Goal: Task Accomplishment & Management: Complete application form

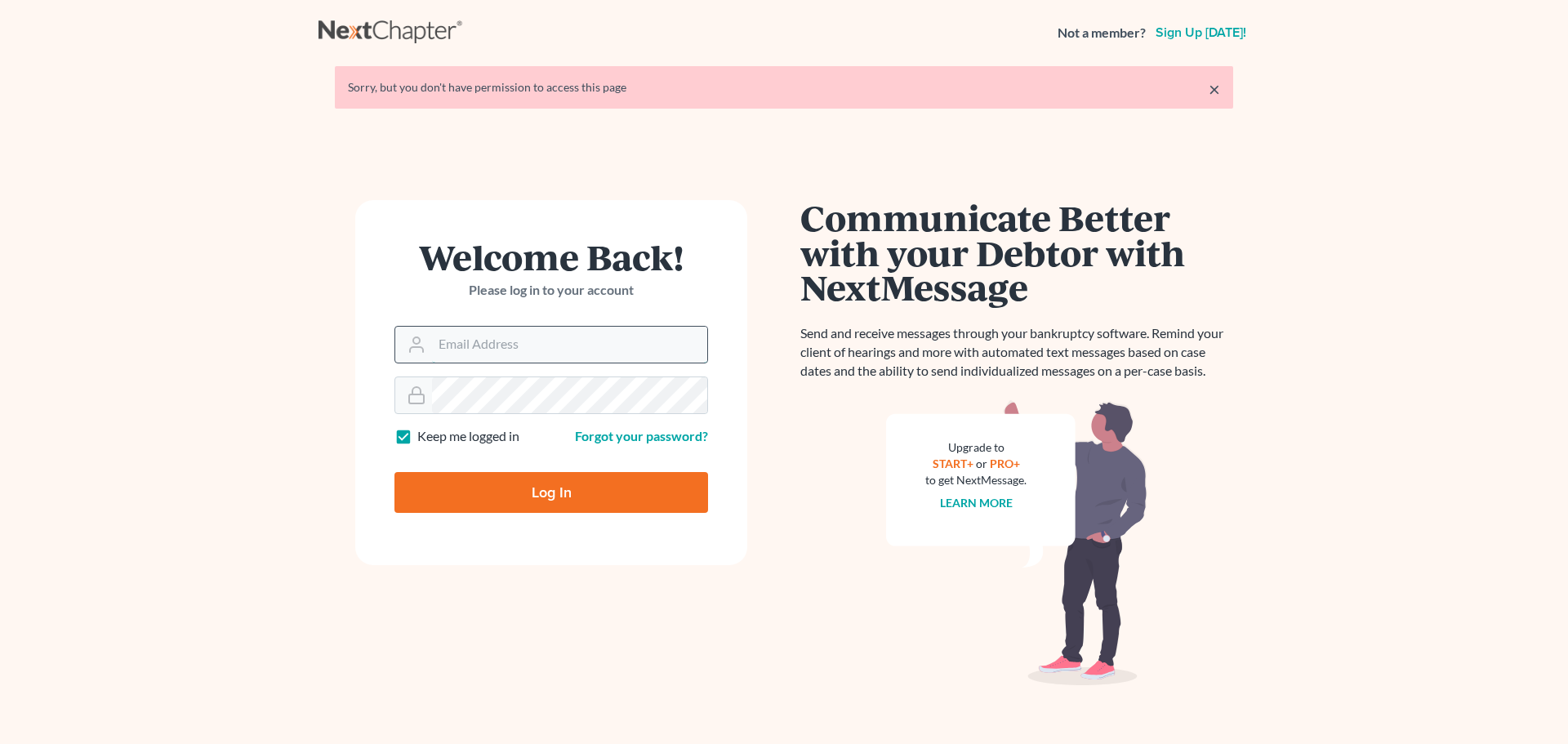
click at [468, 336] on input "Email Address" at bounding box center [569, 344] width 275 height 36
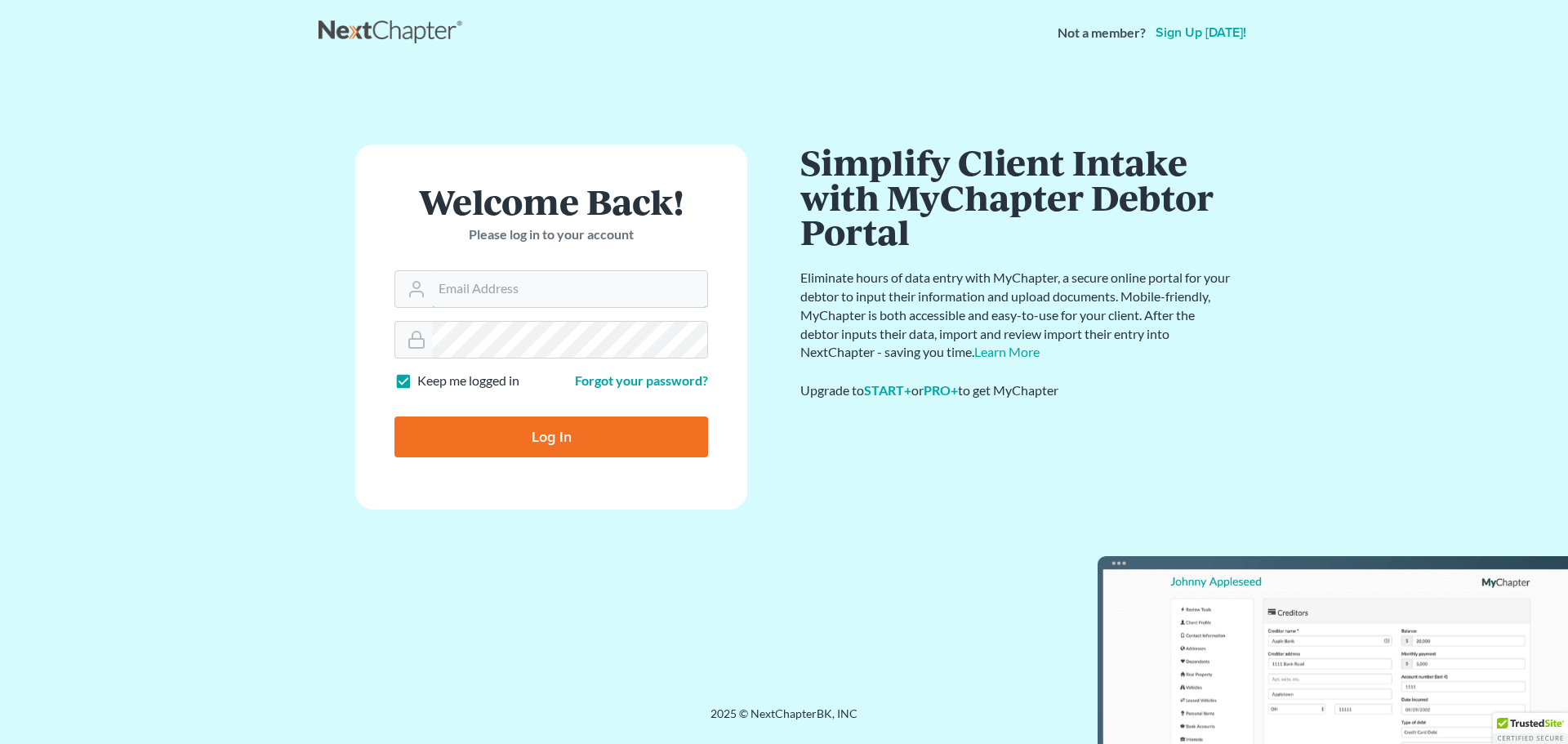
type input "mike@elliottlawfirm.net"
click at [574, 444] on input "Log In" at bounding box center [551, 437] width 314 height 41
type input "Thinking..."
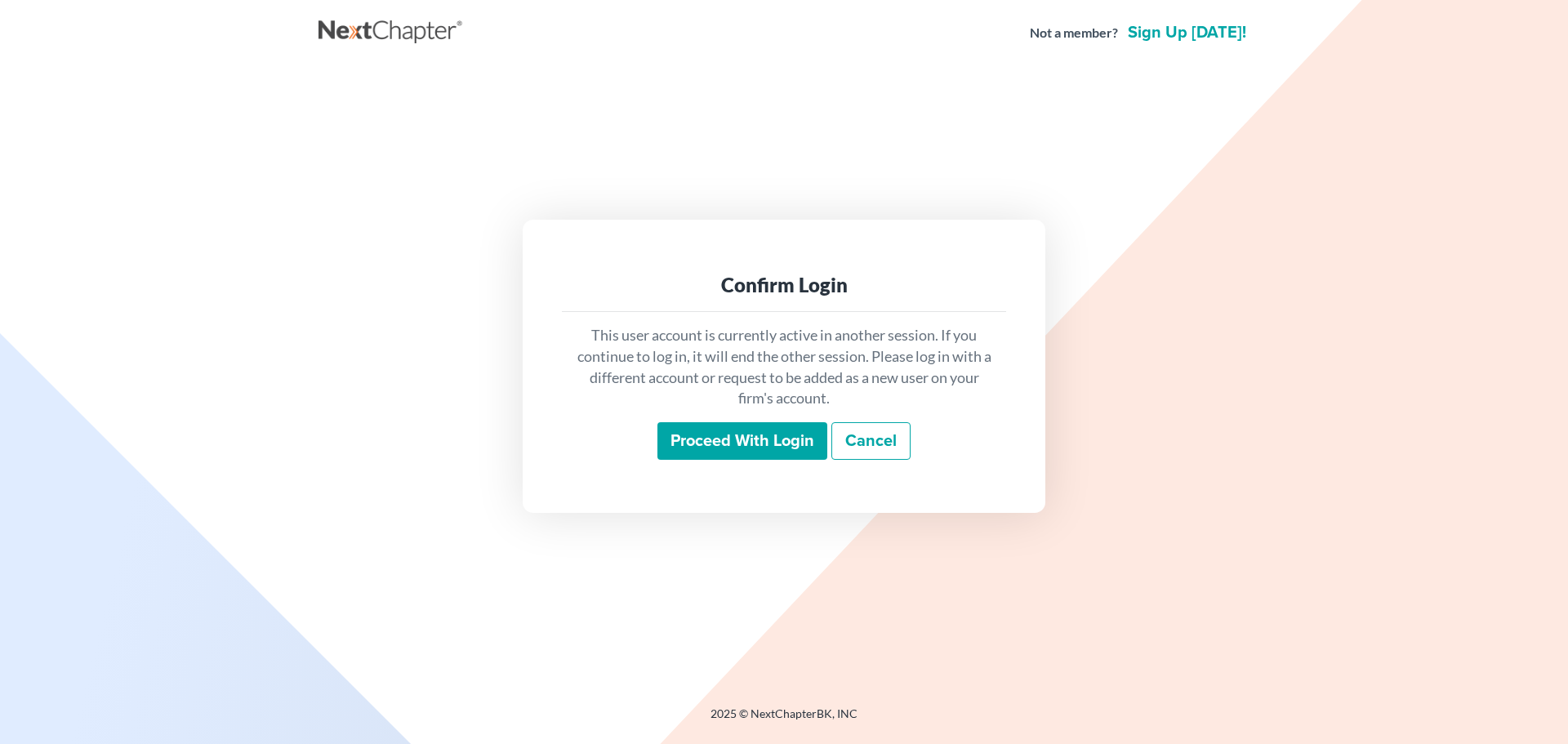
click at [699, 443] on input "Proceed with login" at bounding box center [742, 441] width 170 height 38
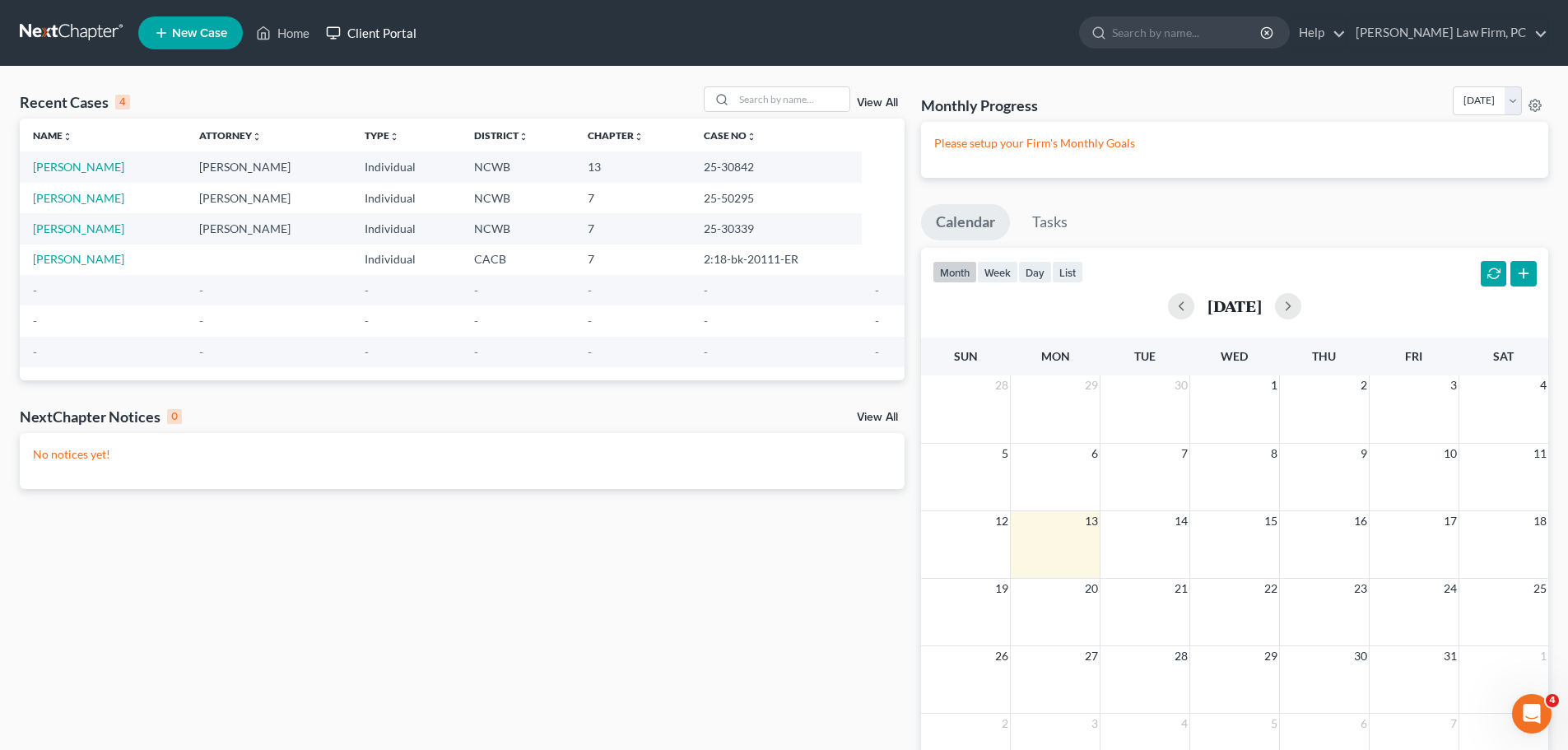
click at [389, 40] on link "Client Portal" at bounding box center [372, 32] width 107 height 30
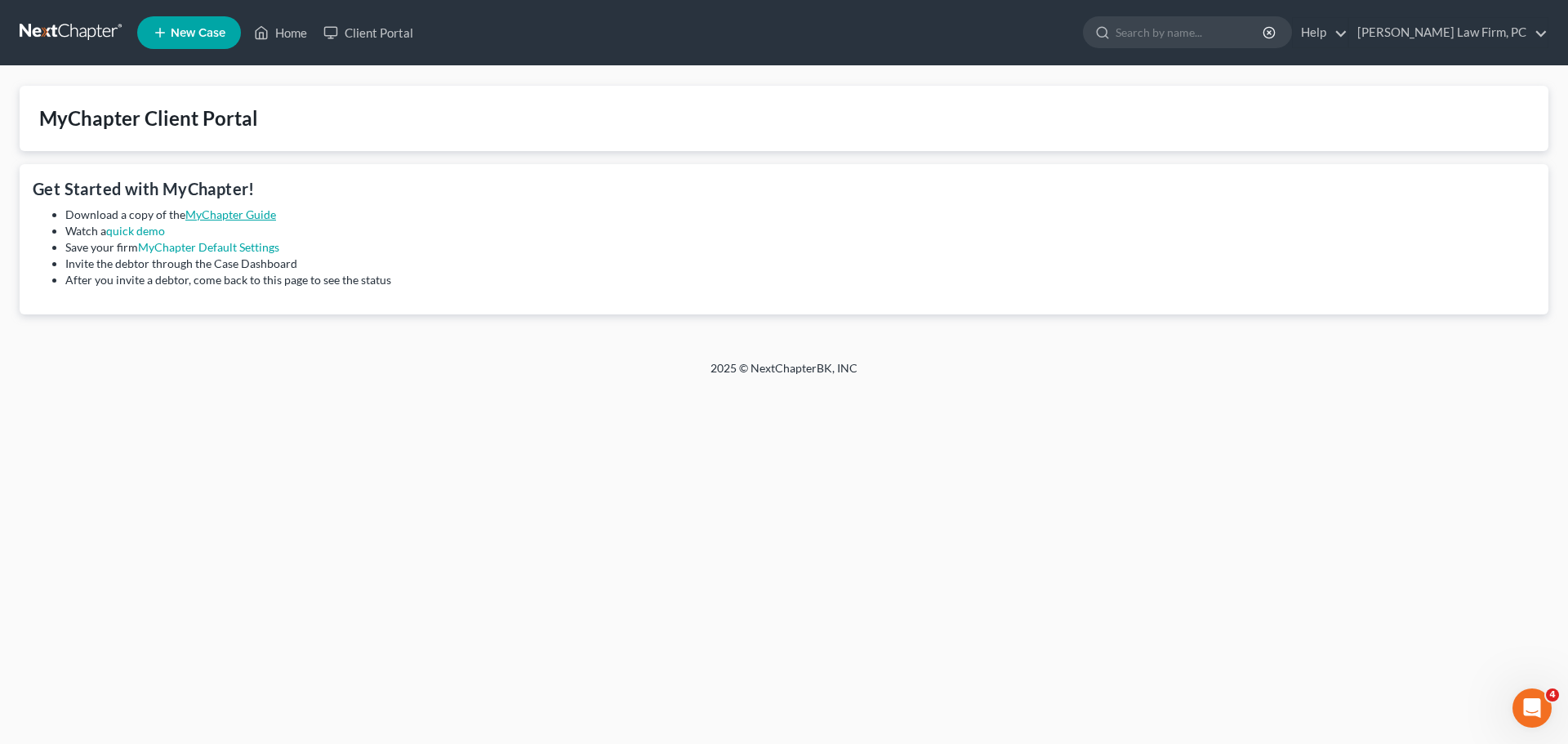
click at [251, 214] on link "MyChapter Guide" at bounding box center [231, 214] width 91 height 13
click at [136, 228] on link "quick demo" at bounding box center [136, 231] width 59 height 13
click at [267, 27] on icon at bounding box center [261, 32] width 14 height 19
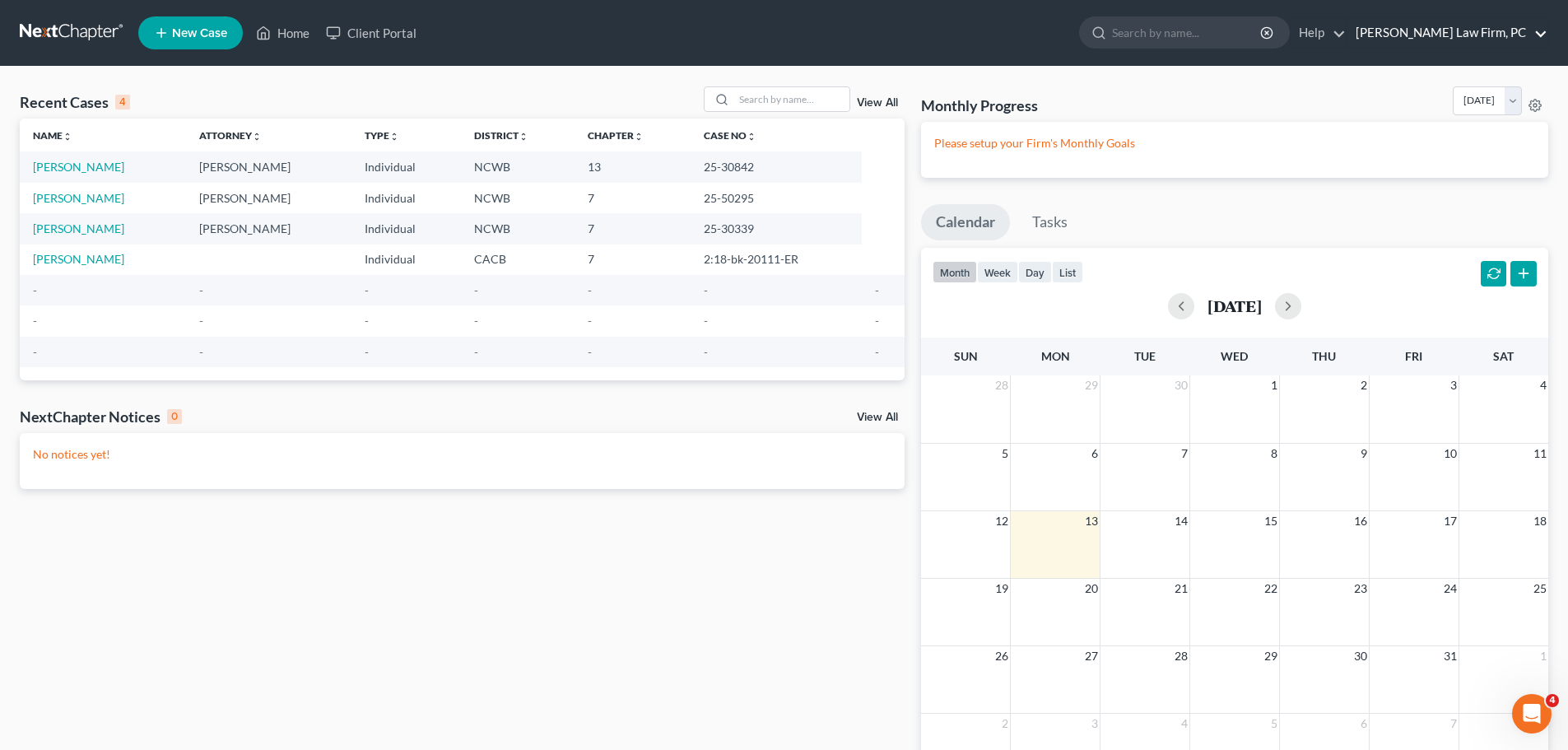
click at [1526, 35] on link "[PERSON_NAME] Law Firm, PC" at bounding box center [1448, 32] width 200 height 30
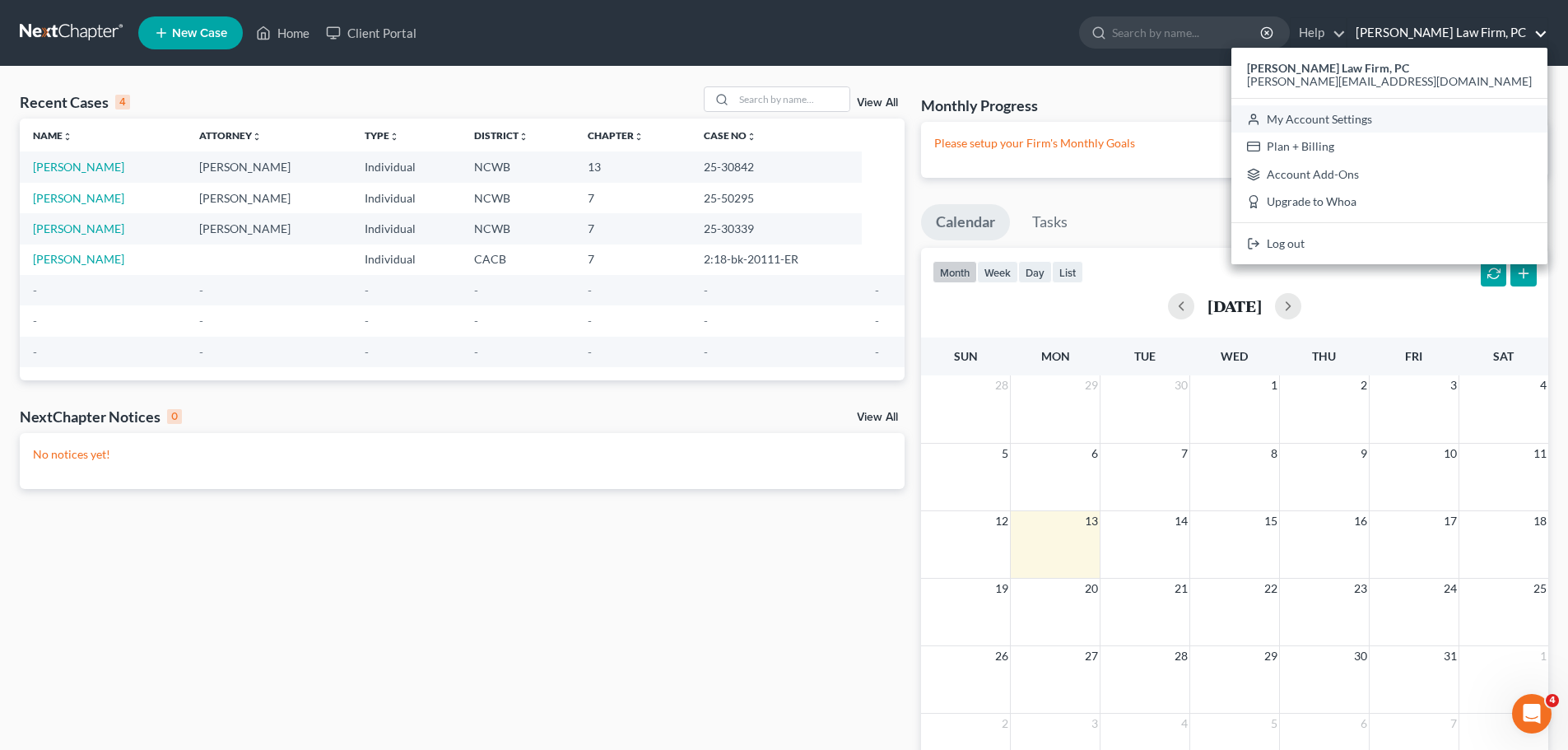
click at [1482, 117] on link "My Account Settings" at bounding box center [1390, 119] width 316 height 28
select select "24"
select select "28"
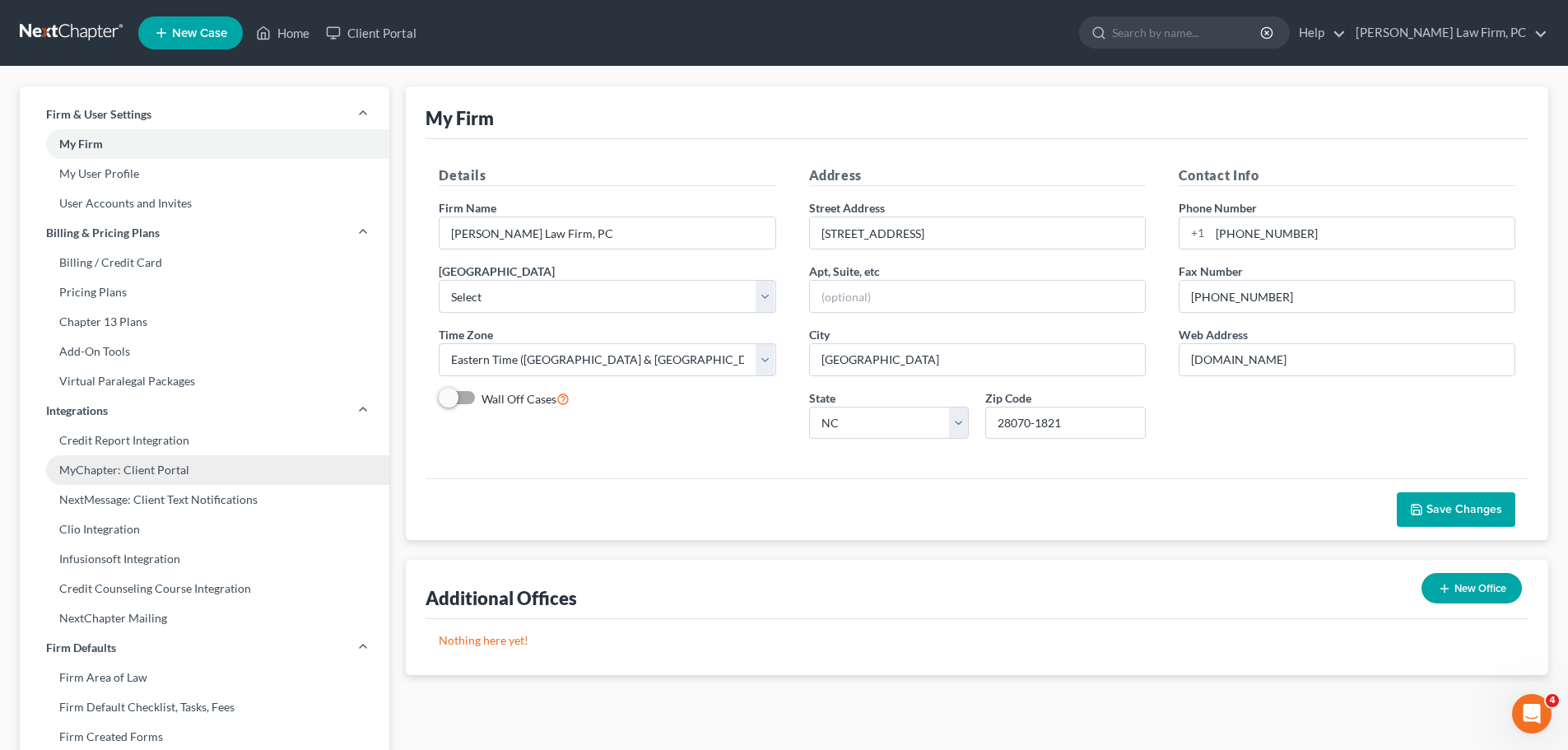
click at [182, 471] on link "MyChapter: Client Portal" at bounding box center [204, 470] width 370 height 30
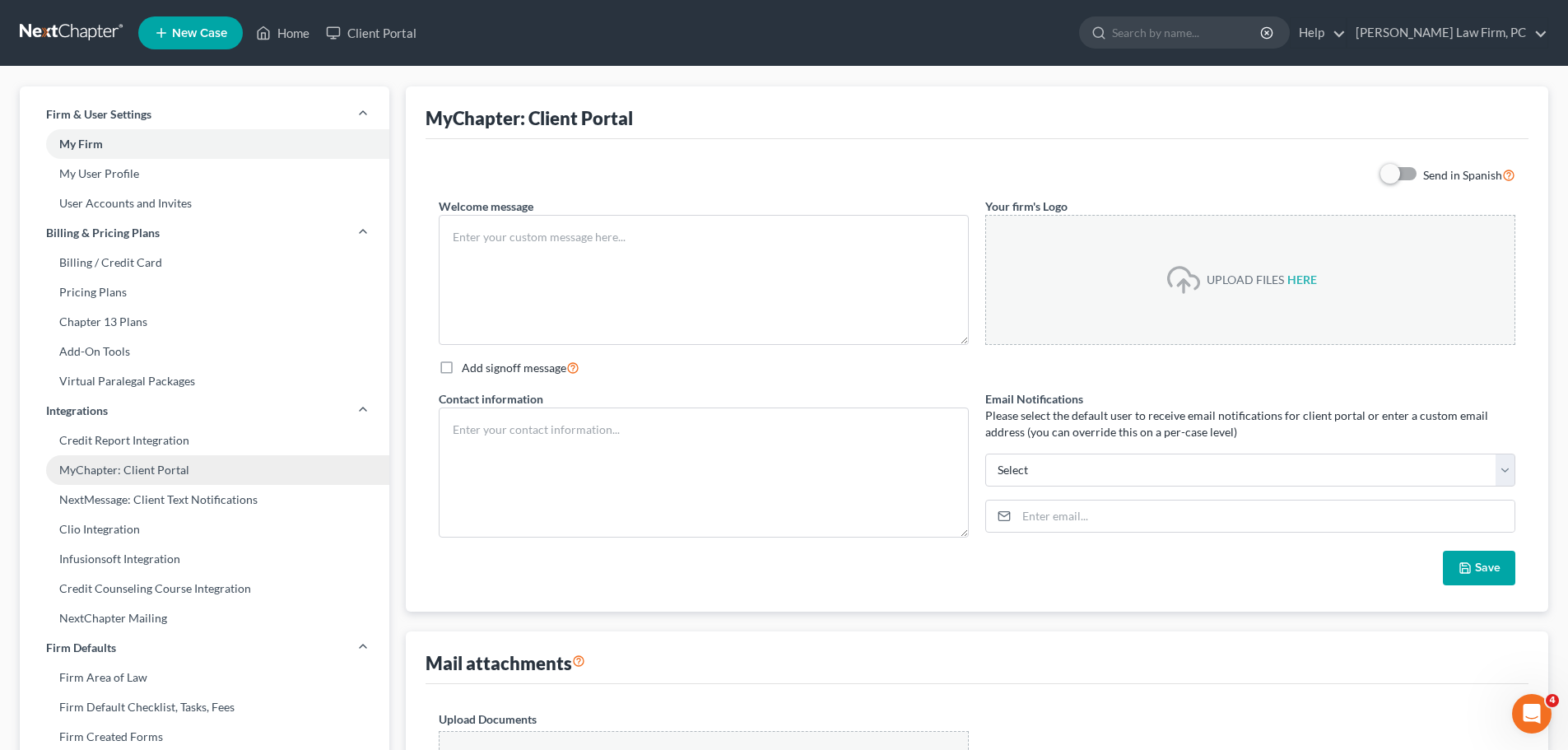
type textarea "Hello! Welcome to MyChapter. We are here to help make the bankruptcy filing pro…"
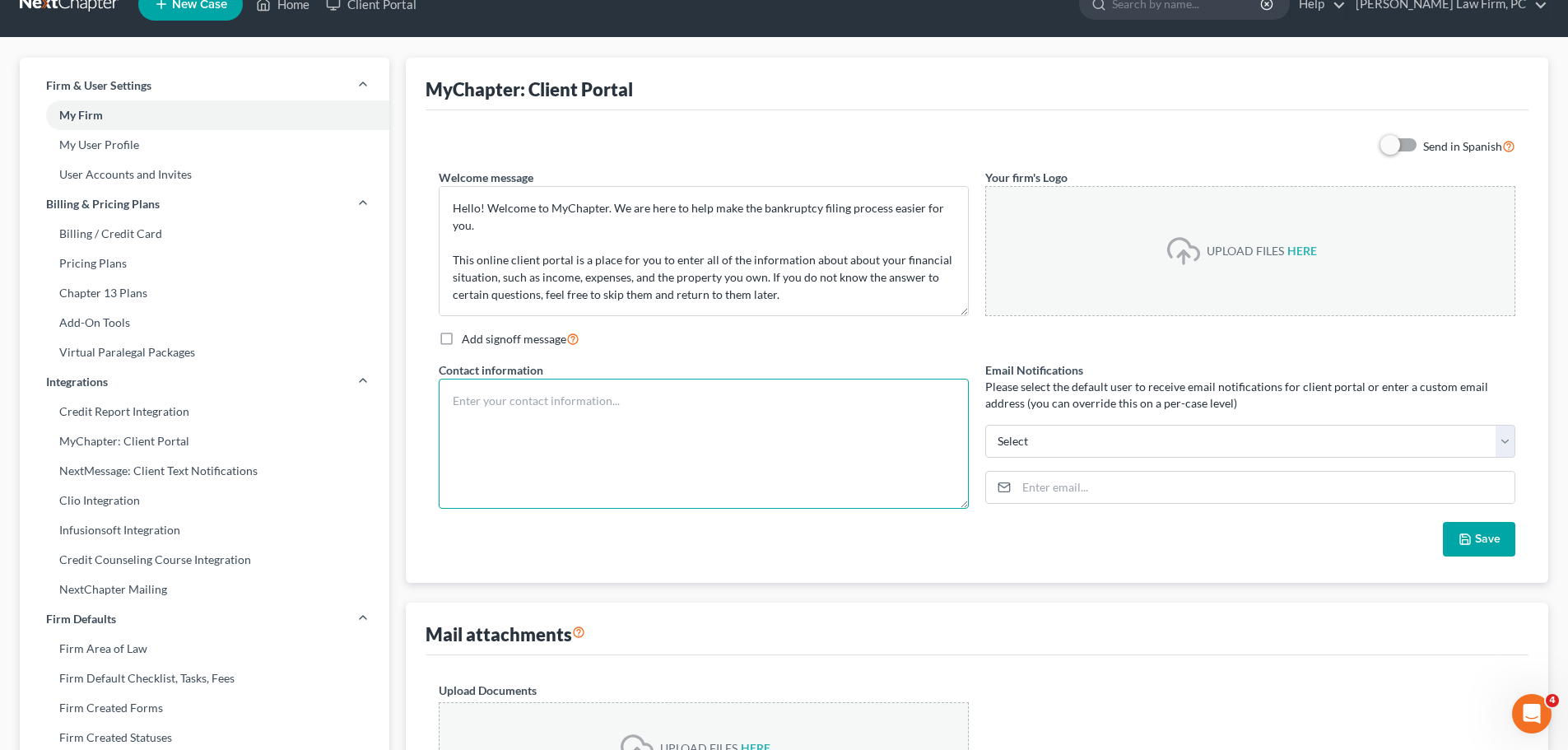
click at [651, 406] on textarea at bounding box center [703, 443] width 530 height 130
type textarea "Michael K. Elliott Elliott Law Firm, PC"
select select "0"
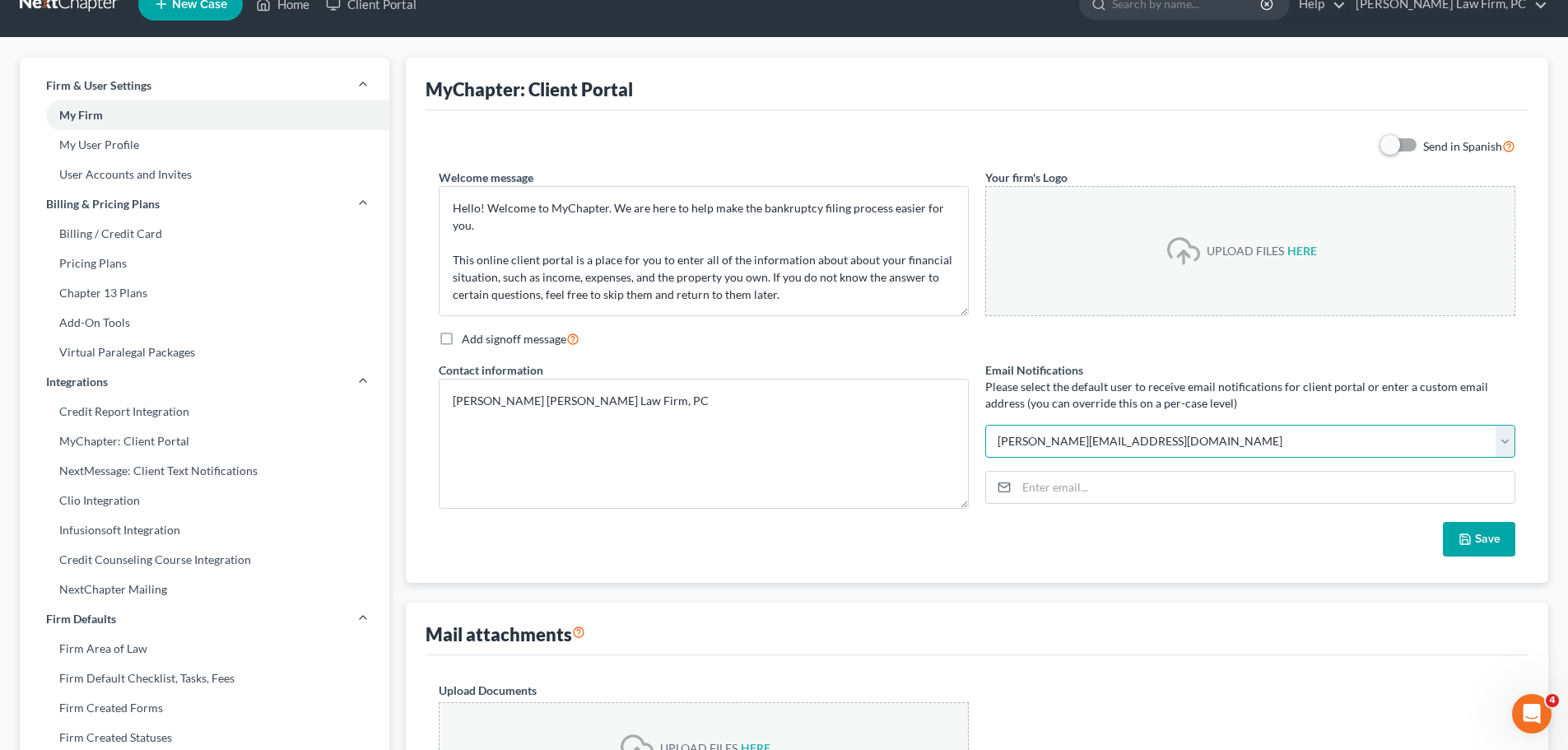
click at [985, 425] on select "mike@elliottlawfirm.net Select" at bounding box center [1250, 441] width 530 height 33
click at [471, 443] on textarea "Michael K. Elliott Elliott Law Firm, PC" at bounding box center [703, 443] width 530 height 130
click at [581, 425] on textarea "Michael K. Elliott Elliott Law Firm, PC" at bounding box center [703, 443] width 530 height 130
click at [504, 469] on textarea "Michael K. Elliott Elliott Law Firm, PC 14421 S. Old Statesville Road Huntersvi…" at bounding box center [703, 443] width 530 height 130
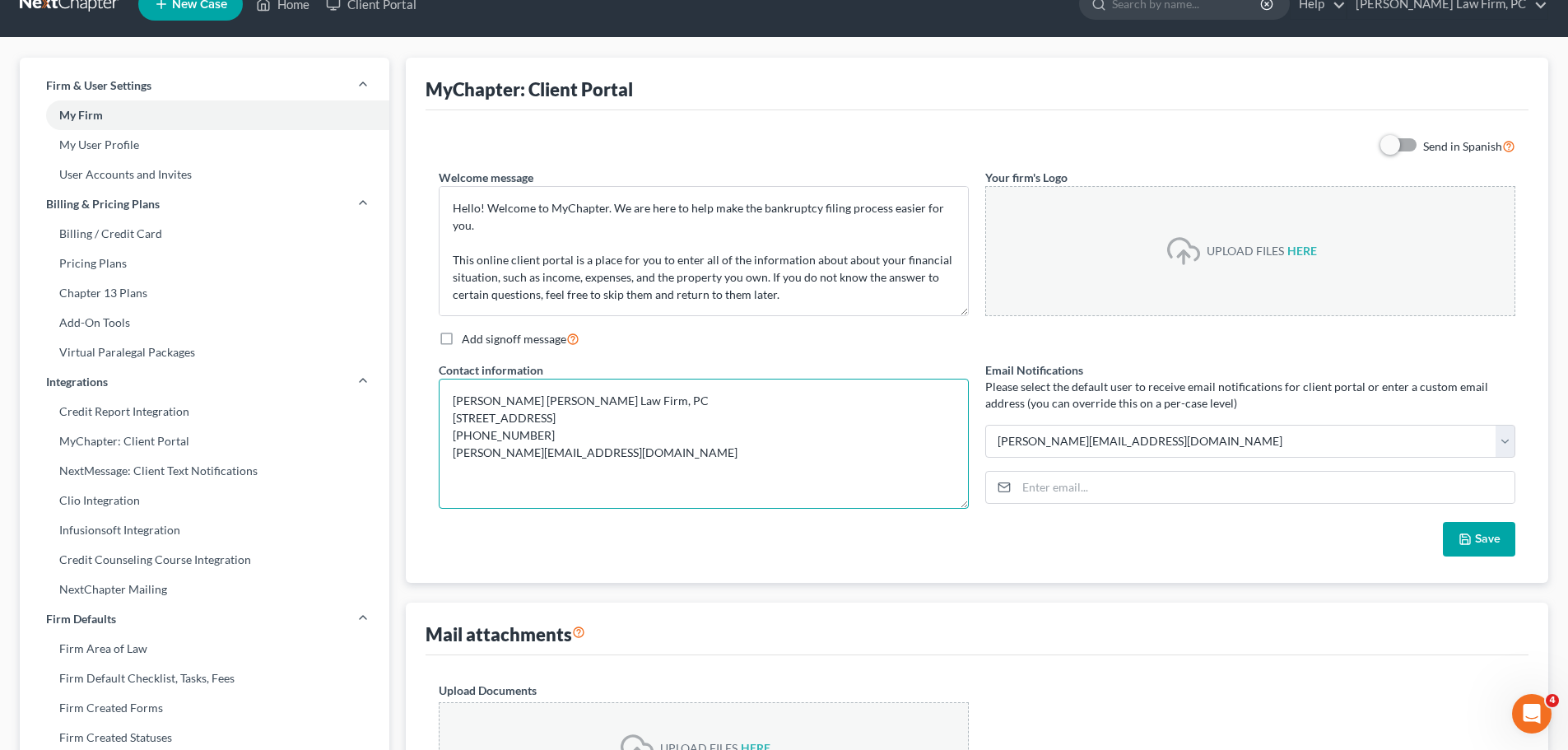
type textarea "Michael K. Elliott Elliott Law Firm, PC 14421 S. Old Statesville Road Huntersvi…"
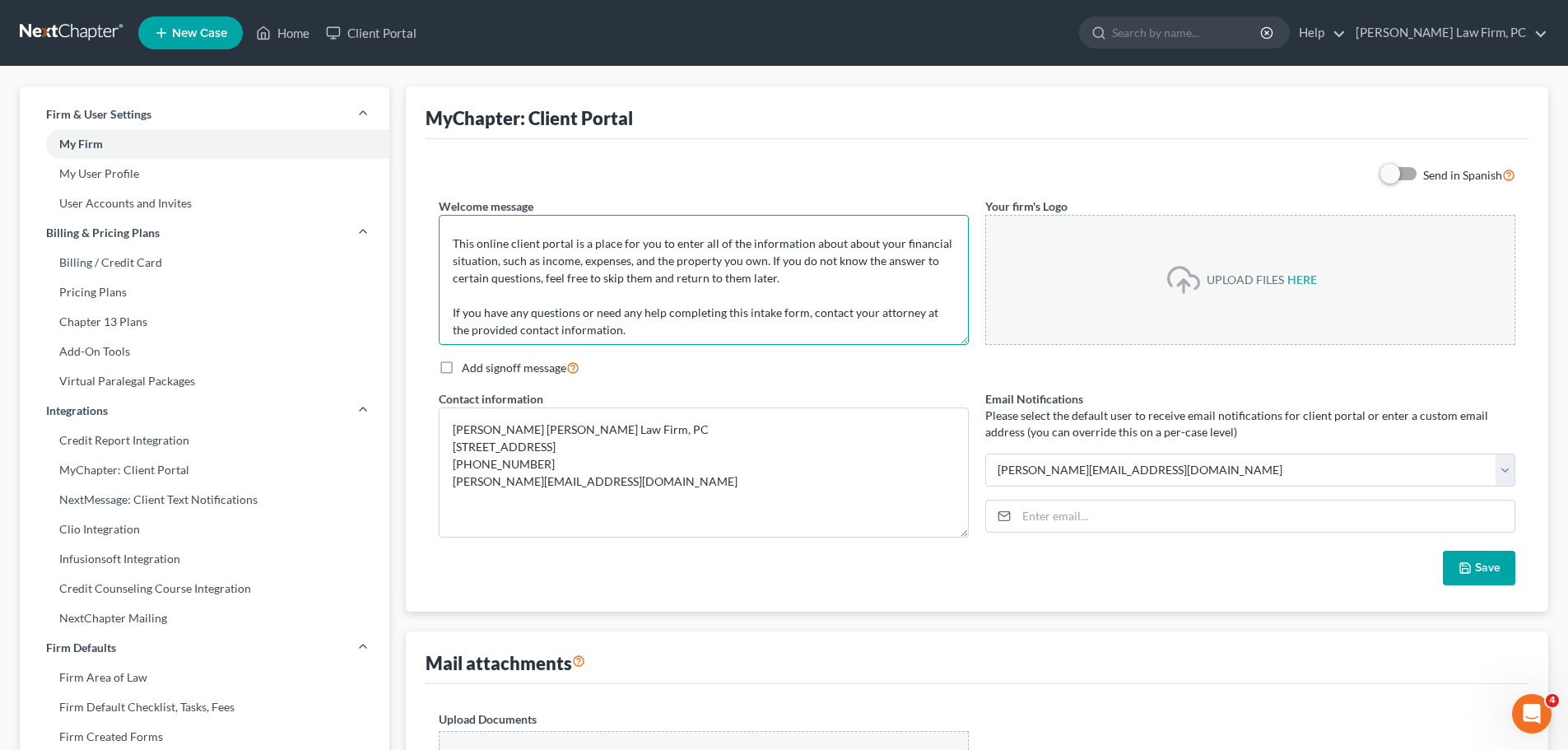
scroll to position [52, 0]
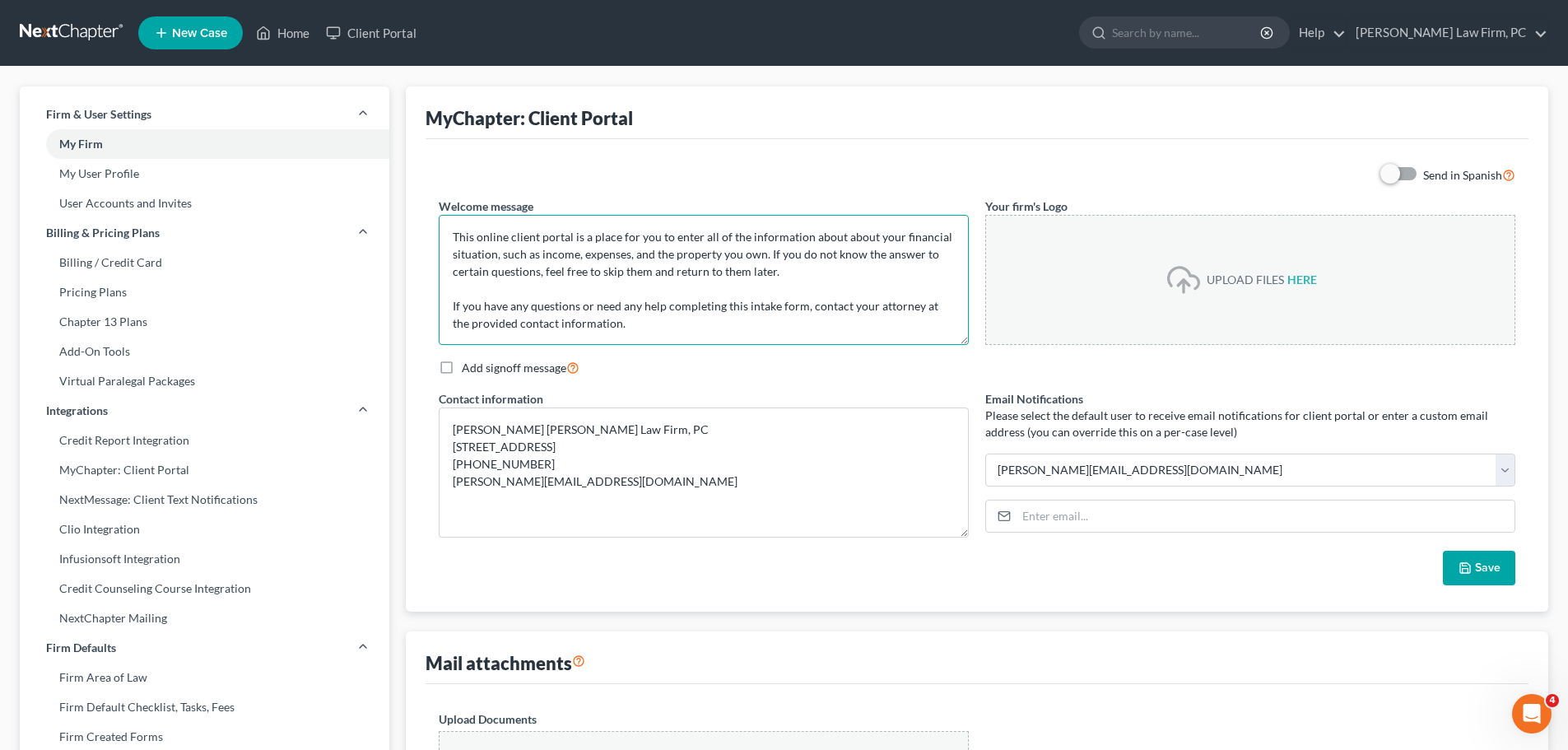
drag, startPoint x: 459, startPoint y: 236, endPoint x: 842, endPoint y: 340, distance: 396.9
click at [841, 340] on textarea "Hello! Welcome to MyChapter. We are here to help make the bankruptcy filing pro…" at bounding box center [703, 279] width 530 height 130
click at [799, 303] on textarea "Hello! Welcome to MyChapter. We are here to help make the bankruptcy filing pro…" at bounding box center [703, 279] width 530 height 130
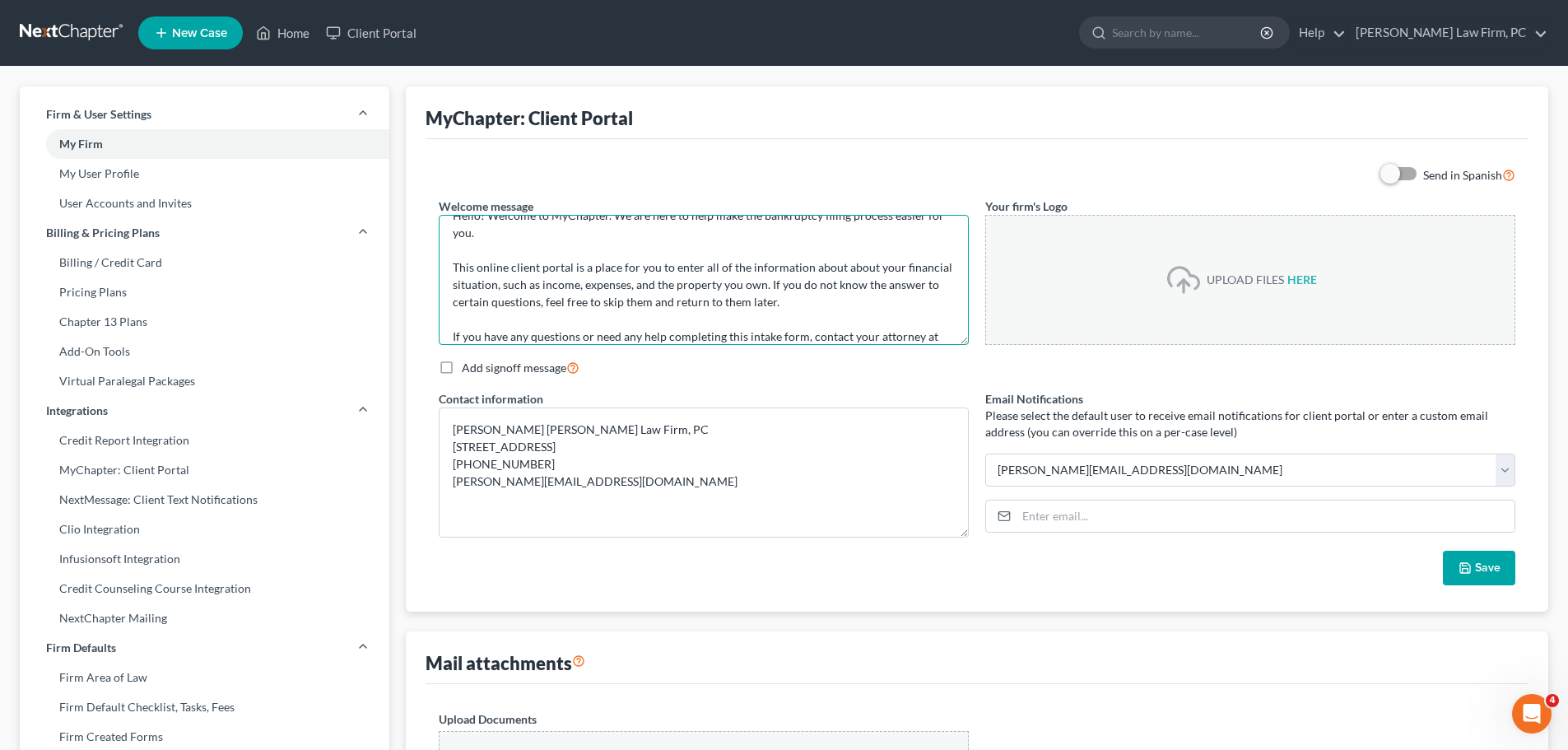
scroll to position [0, 0]
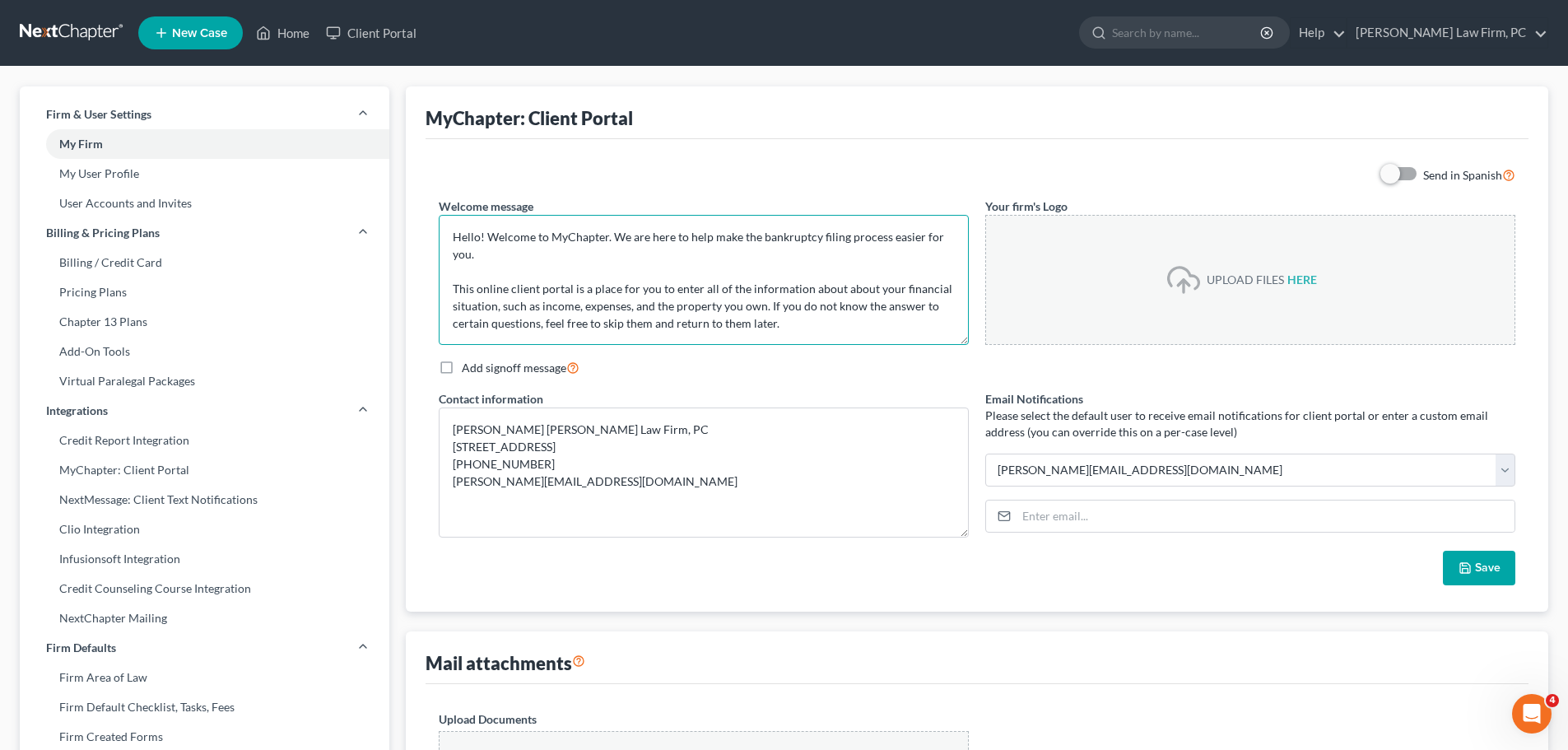
drag, startPoint x: 454, startPoint y: 239, endPoint x: 479, endPoint y: 253, distance: 28.7
click at [479, 253] on textarea "Hello! Welcome to MyChapter. We are here to help make the bankruptcy filing pro…" at bounding box center [703, 279] width 530 height 130
paste textarea "Thank you for choosing Elliott Law Firm, P.C. to guide you through the bankrupt…"
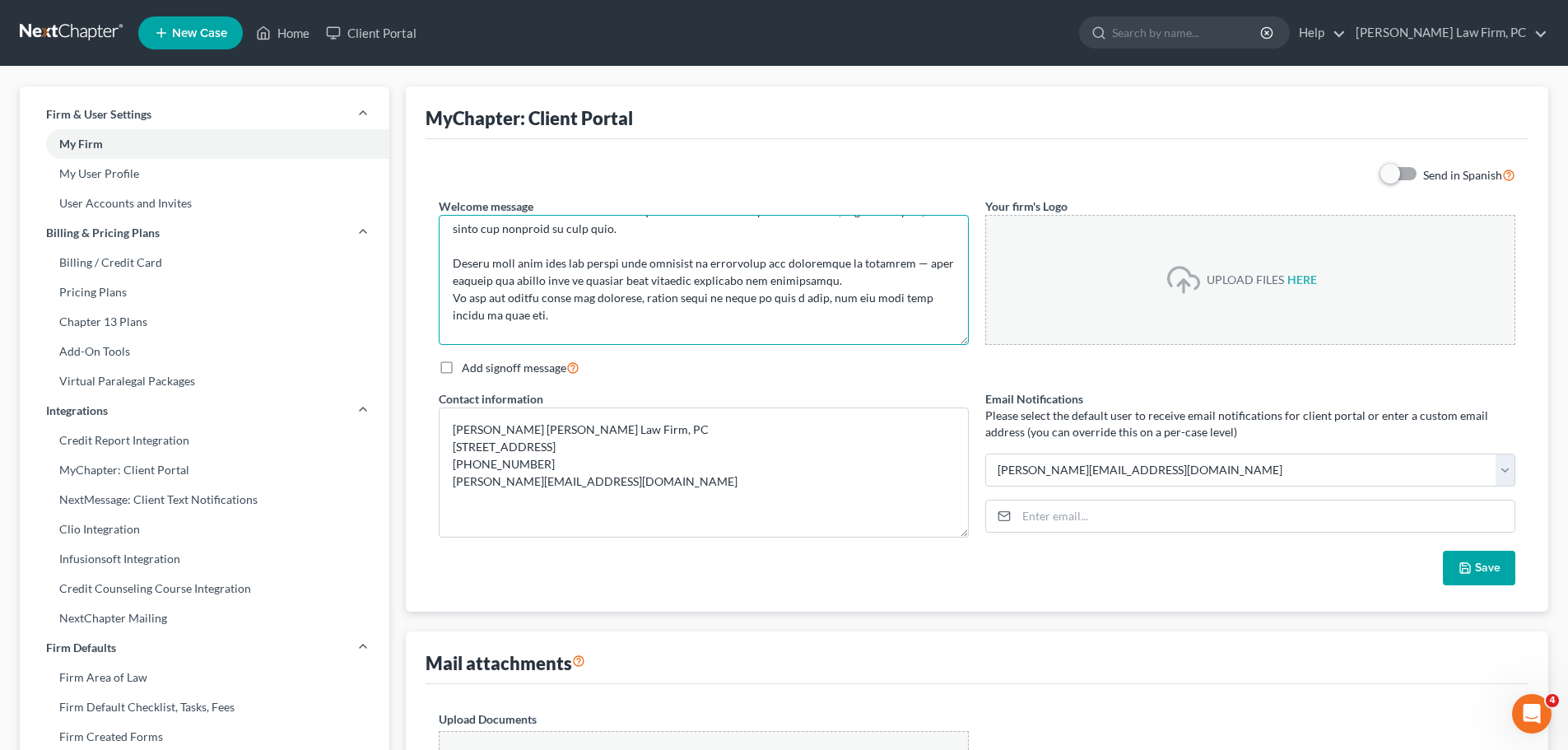
scroll to position [42, 0]
click at [826, 277] on textarea at bounding box center [703, 279] width 530 height 130
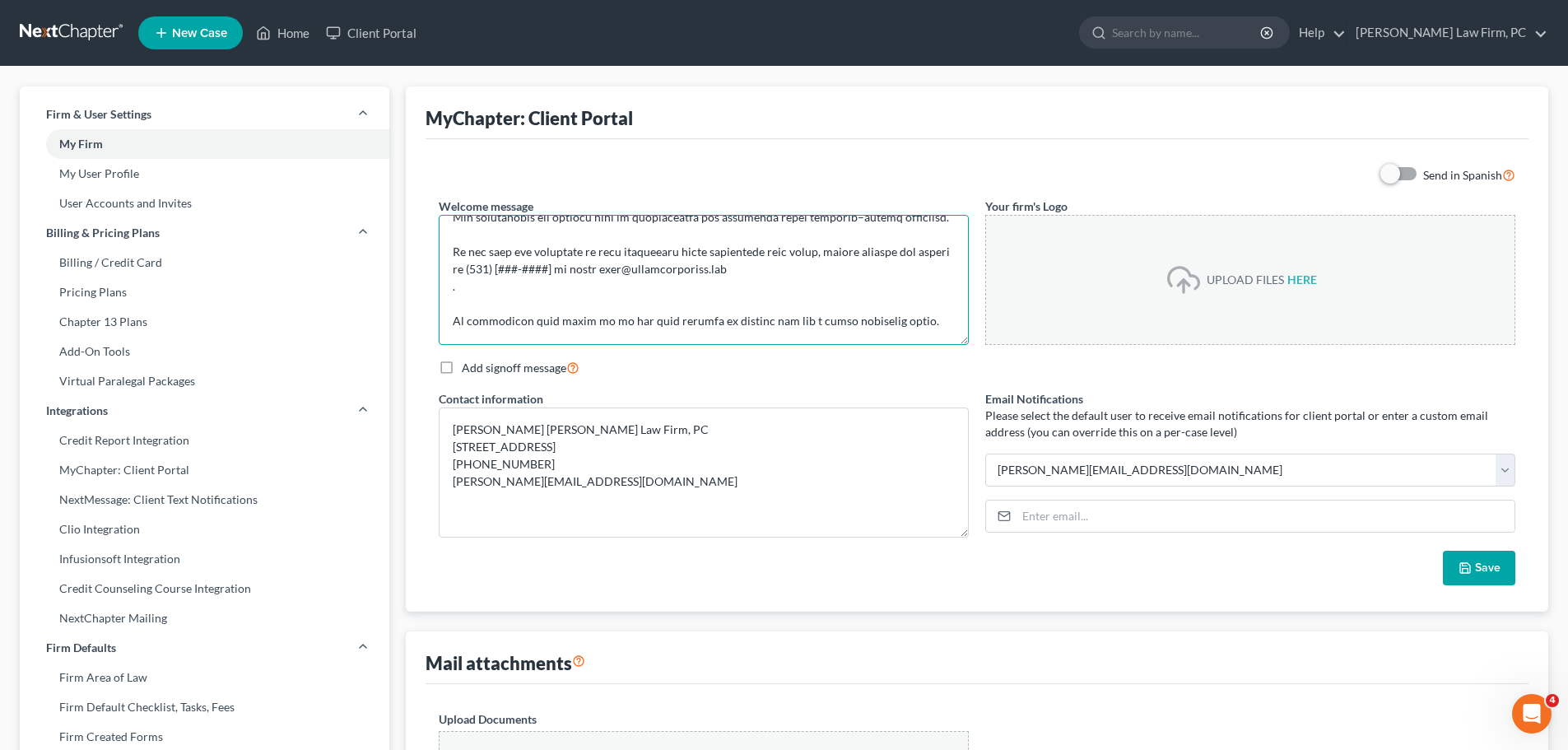
scroll to position [165, 0]
click at [524, 263] on textarea at bounding box center [703, 279] width 530 height 130
click at [608, 286] on textarea at bounding box center [703, 279] width 530 height 130
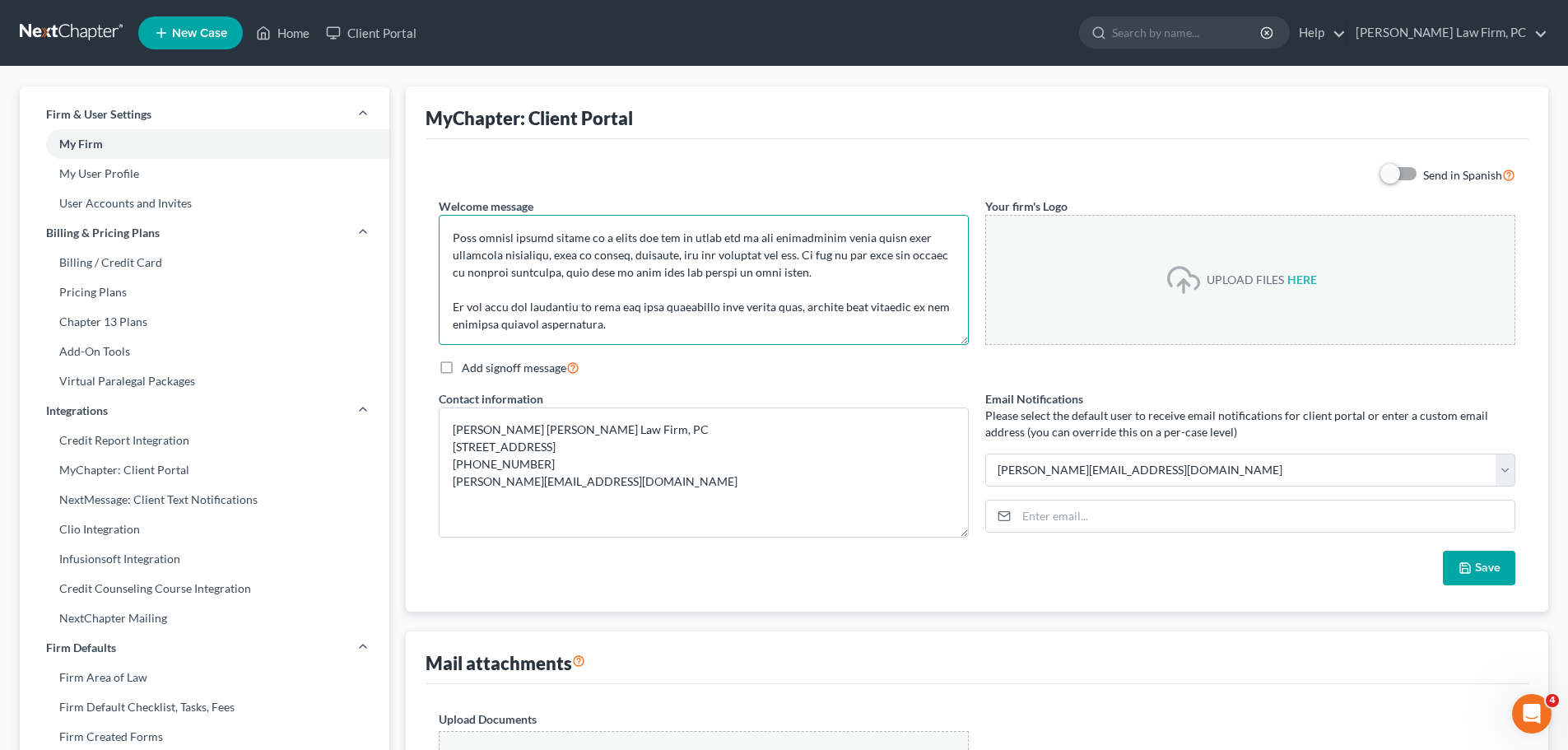
scroll to position [294, 0]
drag, startPoint x: 452, startPoint y: 243, endPoint x: 798, endPoint y: 336, distance: 358.3
click at [798, 336] on textarea at bounding box center [703, 279] width 530 height 130
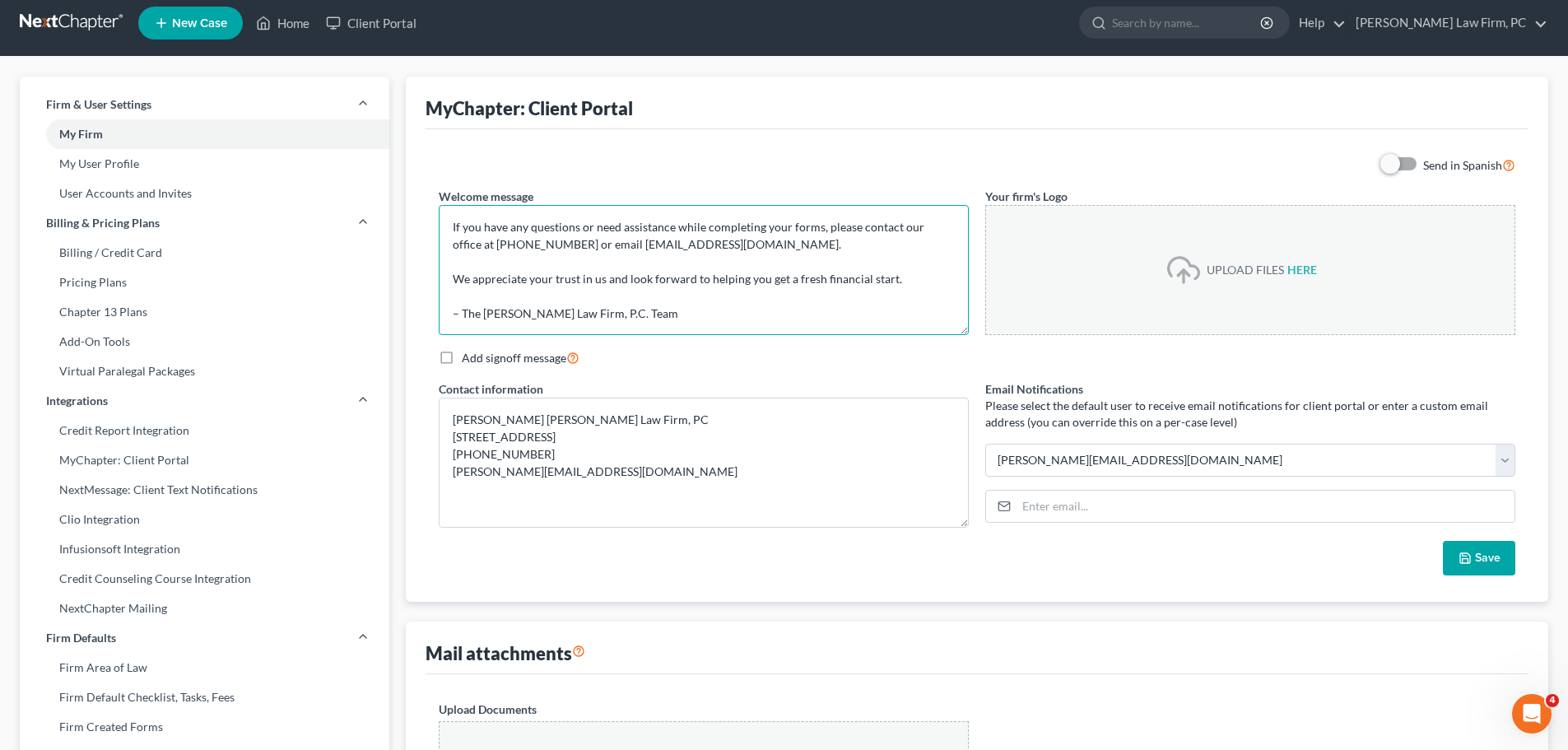
scroll to position [0, 0]
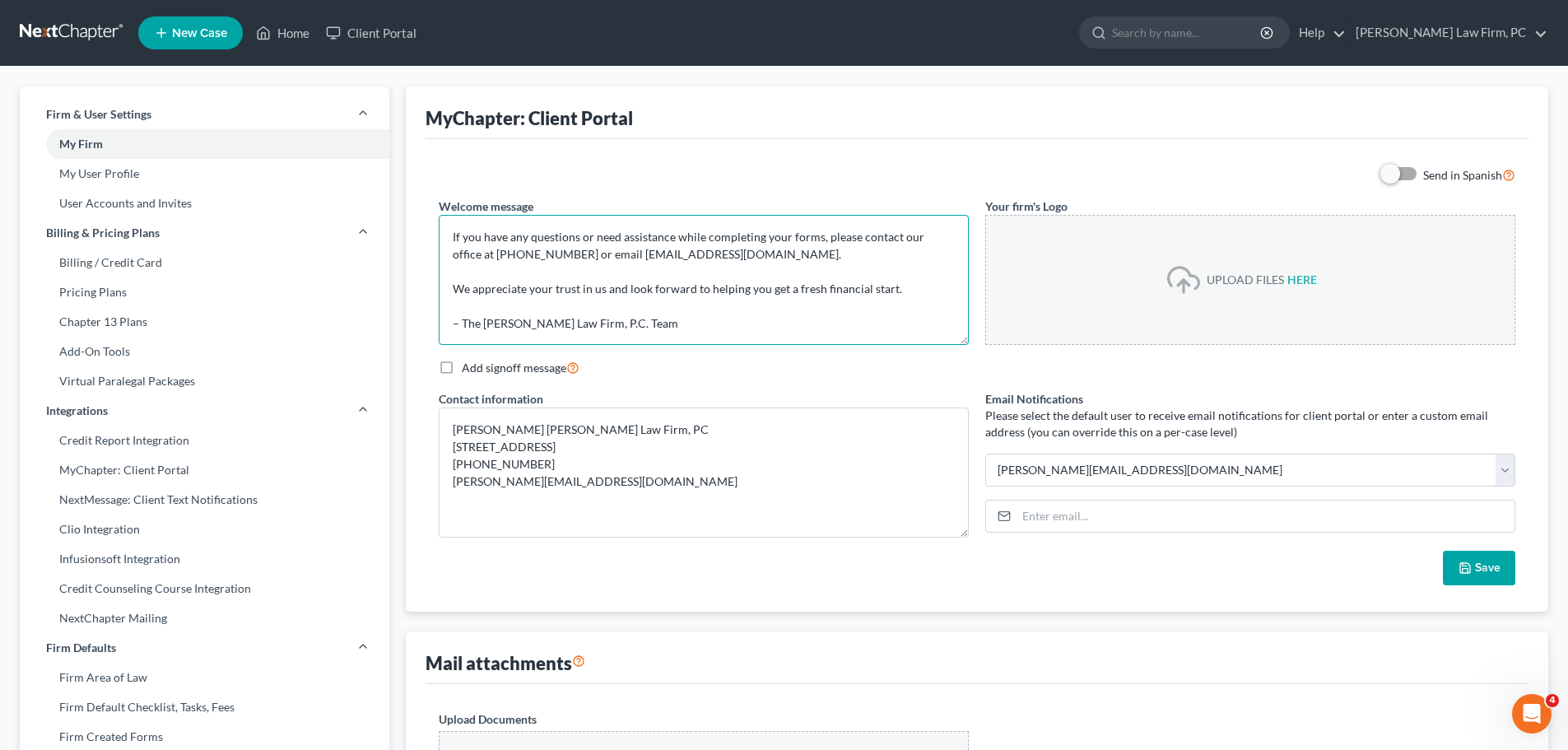
type textarea "Thank you for choosing Elliott Law Firm, P.C. to guide you through the bankrupt…"
click at [1253, 278] on div "UPLOAD FILES" at bounding box center [1245, 279] width 77 height 16
click at [1298, 278] on input "file" at bounding box center [1308, 279] width 40 height 30
type input "C:\fakepath\ElliottLogoOnlyBLACK.jpg"
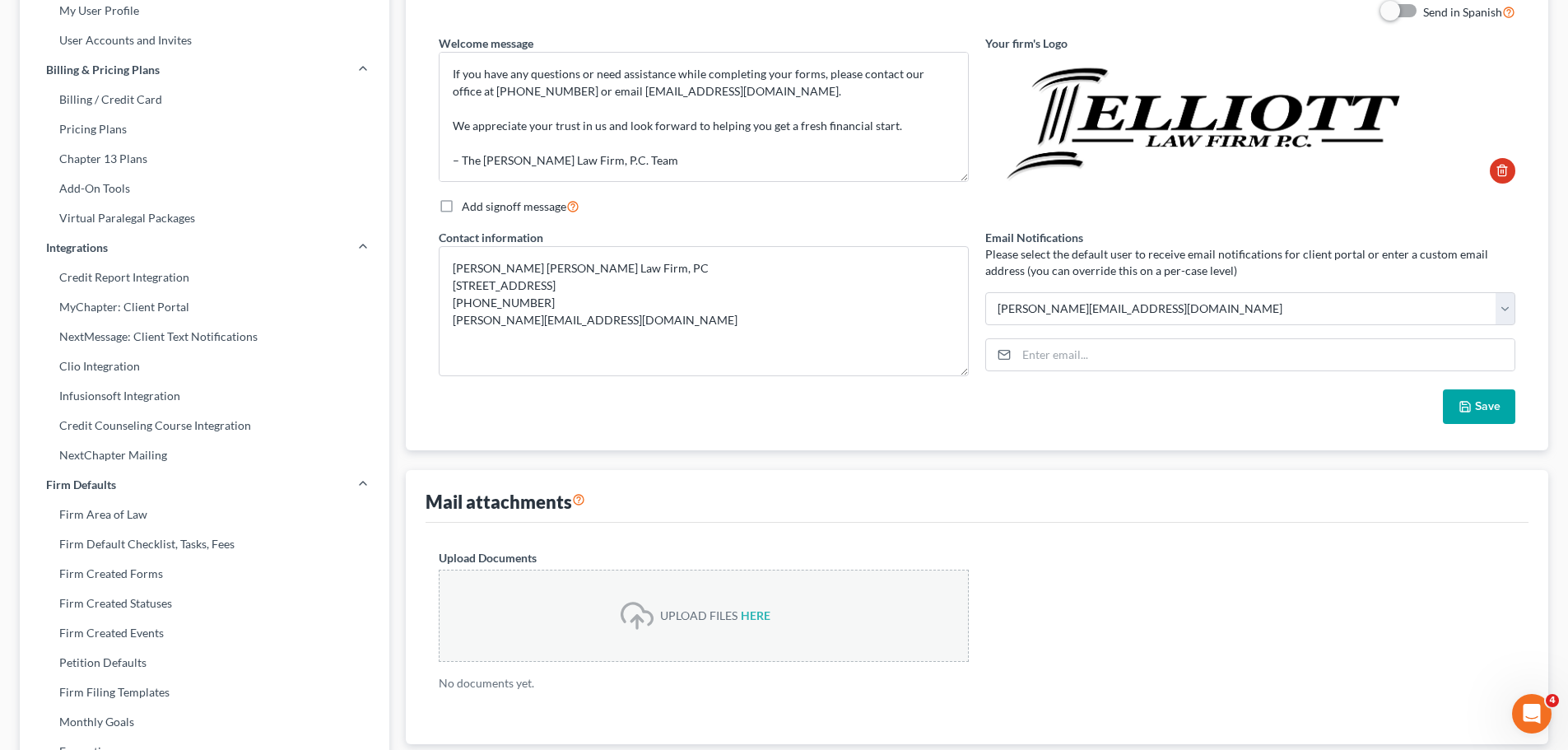
scroll to position [165, 0]
click at [1474, 400] on button "Save" at bounding box center [1479, 405] width 72 height 35
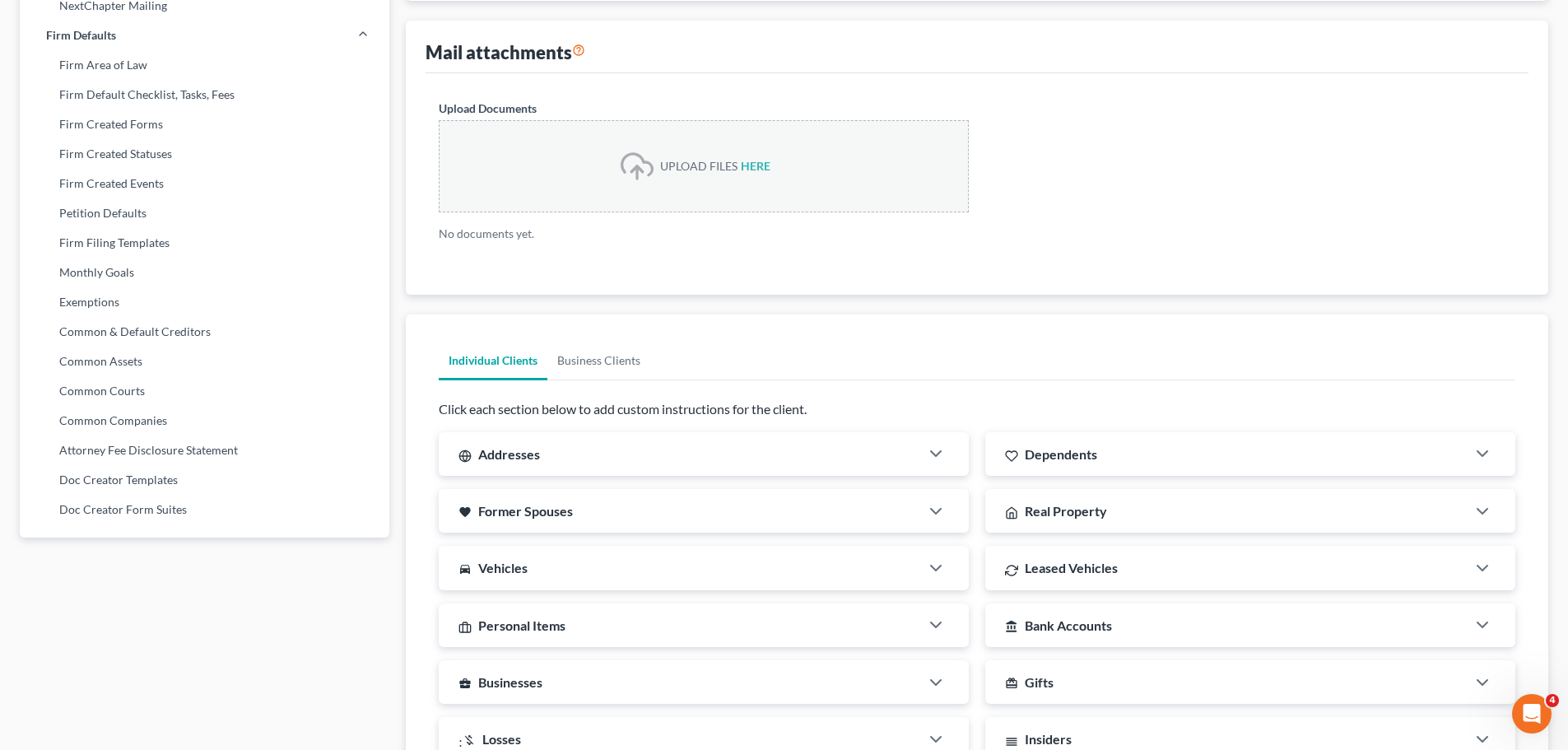
scroll to position [648, 0]
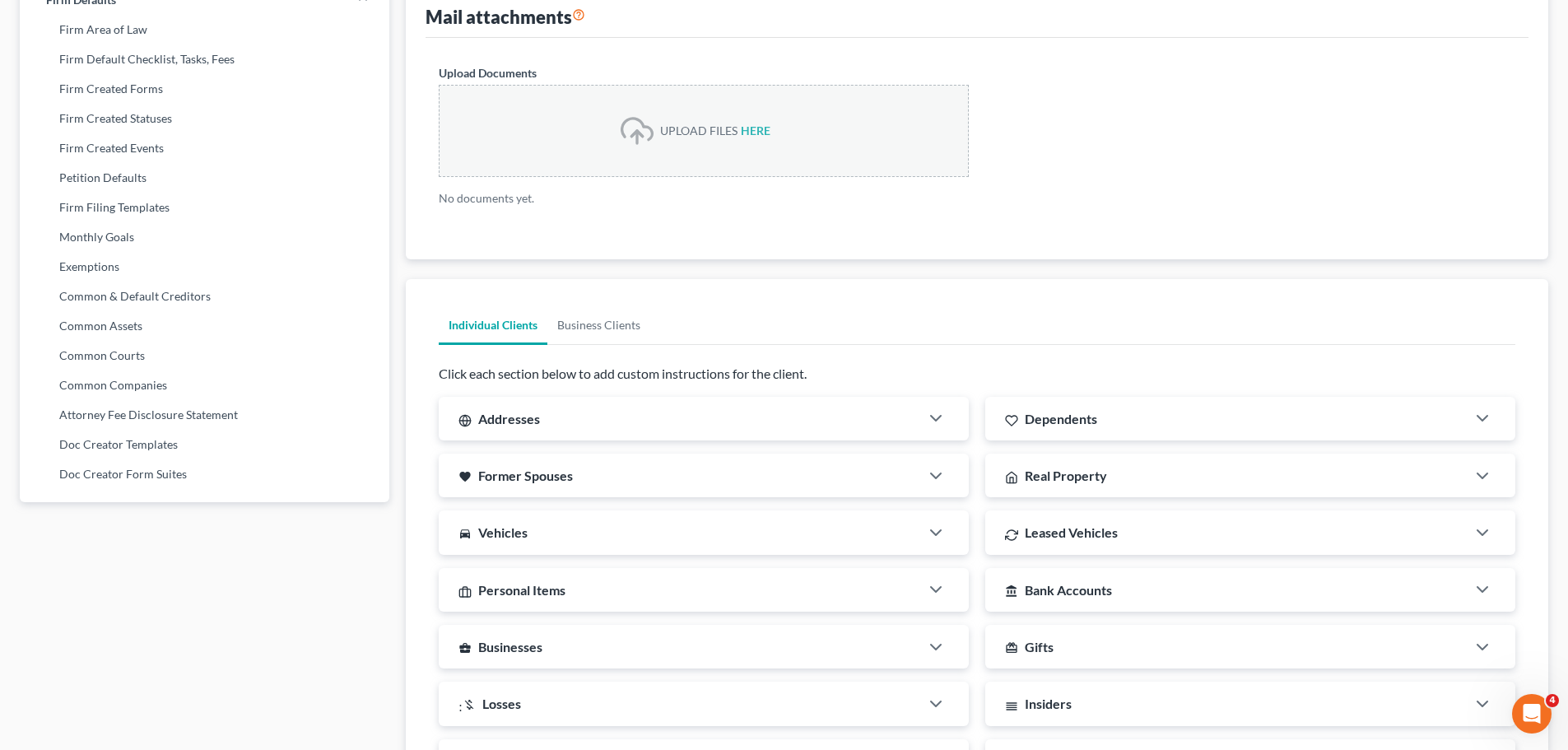
click at [1352, 466] on div "Real Property" at bounding box center [1225, 475] width 481 height 43
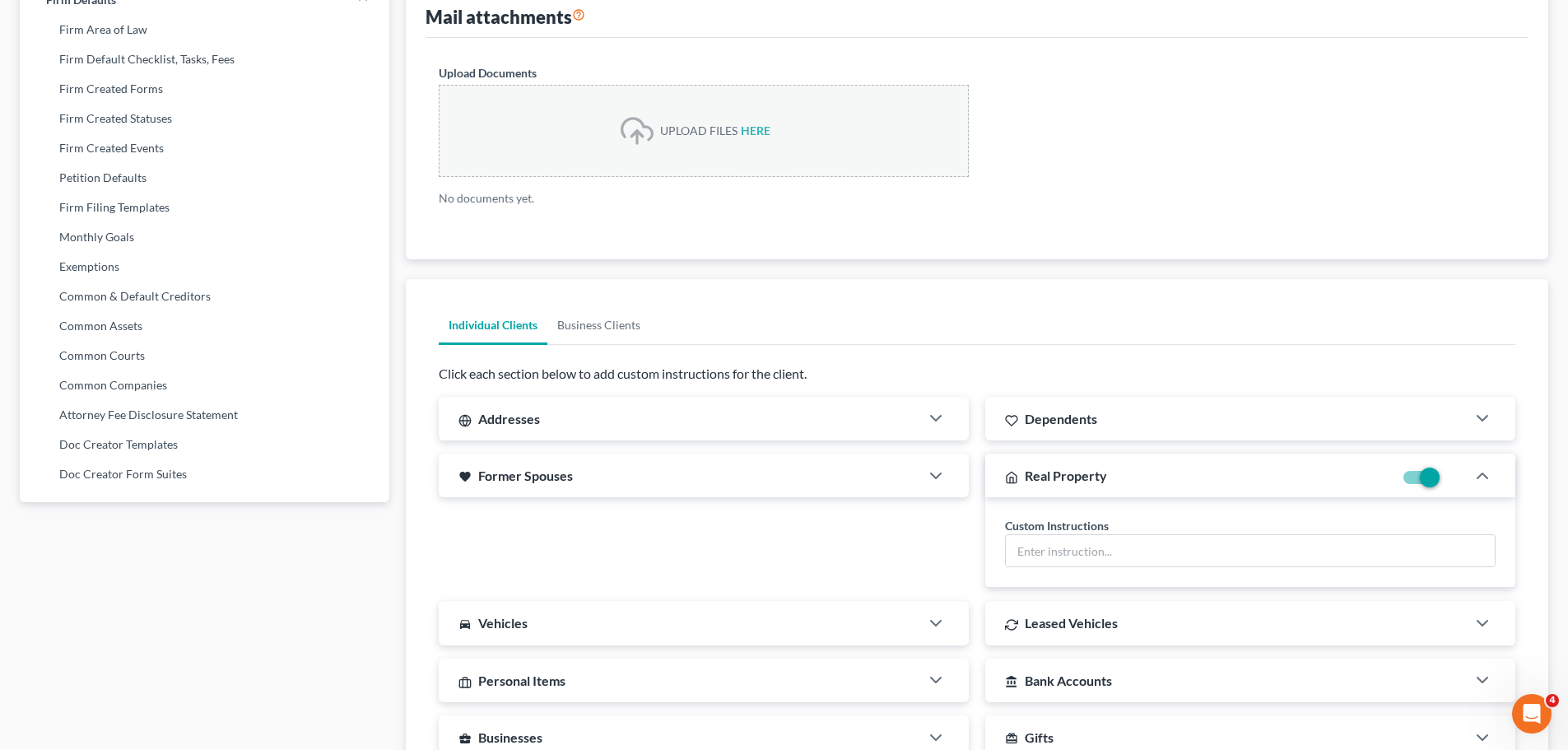
click at [1352, 464] on div "Real Property" at bounding box center [1189, 475] width 408 height 43
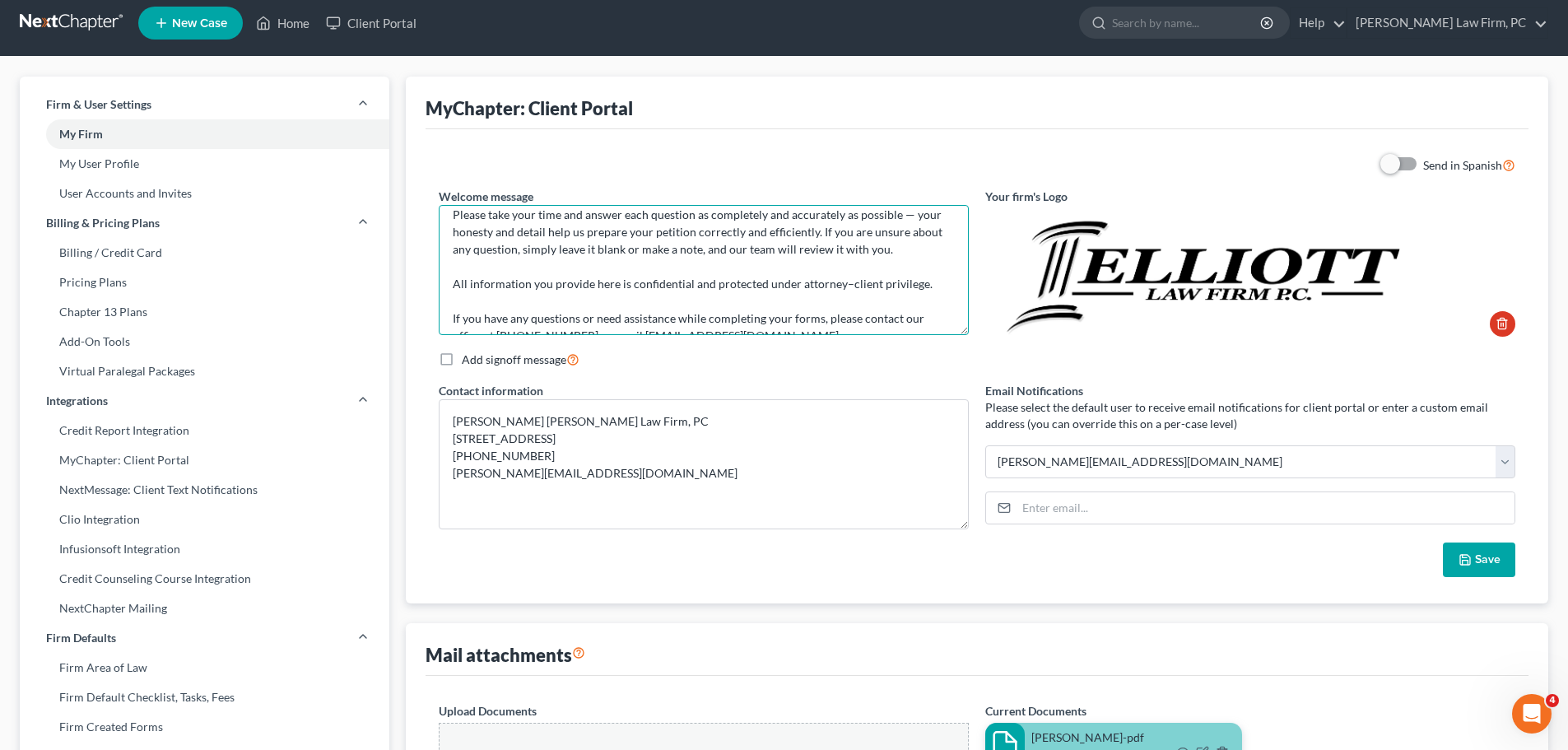
scroll to position [76, 0]
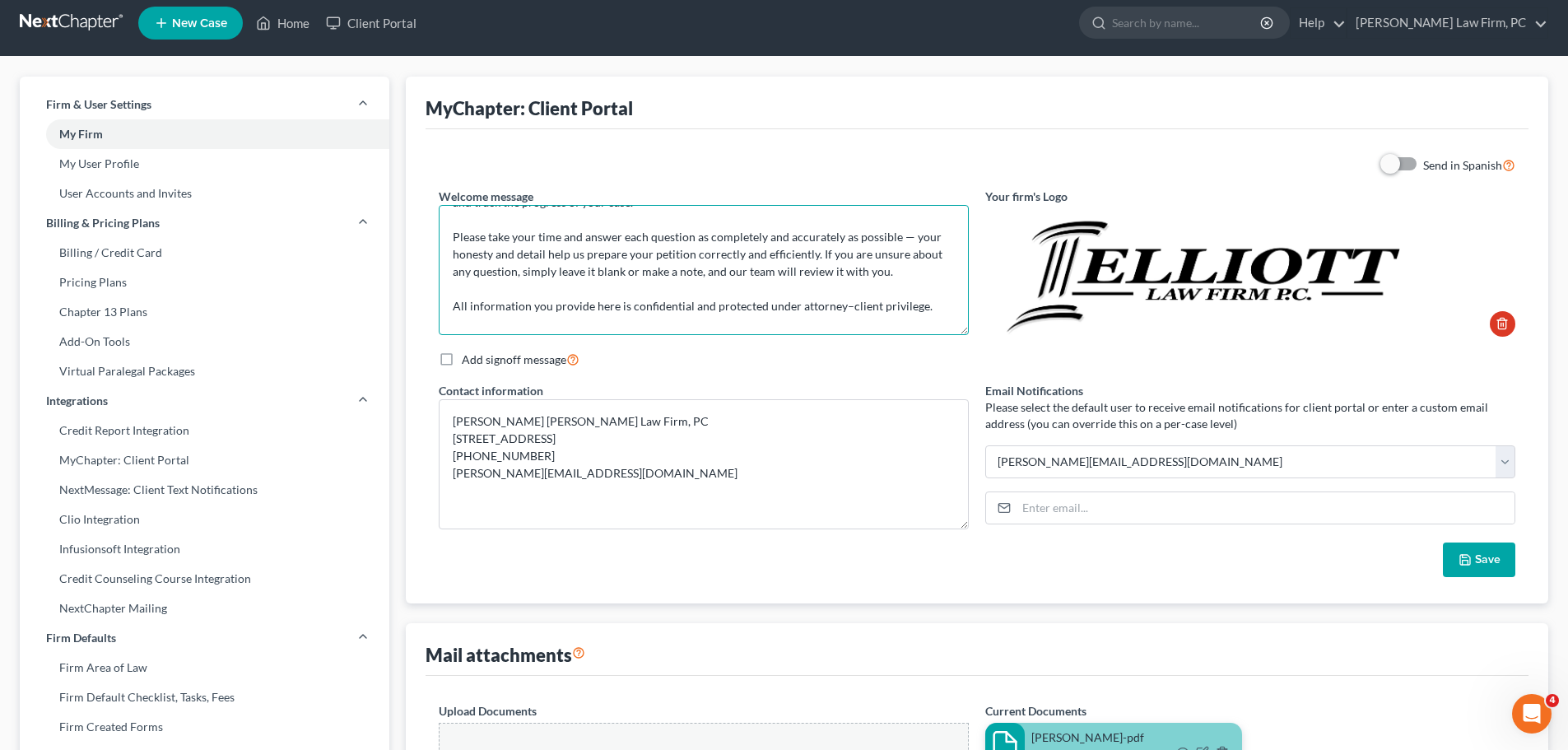
click at [451, 283] on textarea "Thank you for choosing Elliott Law Firm, P.C. to guide you through the bankrupt…" at bounding box center [703, 270] width 530 height 130
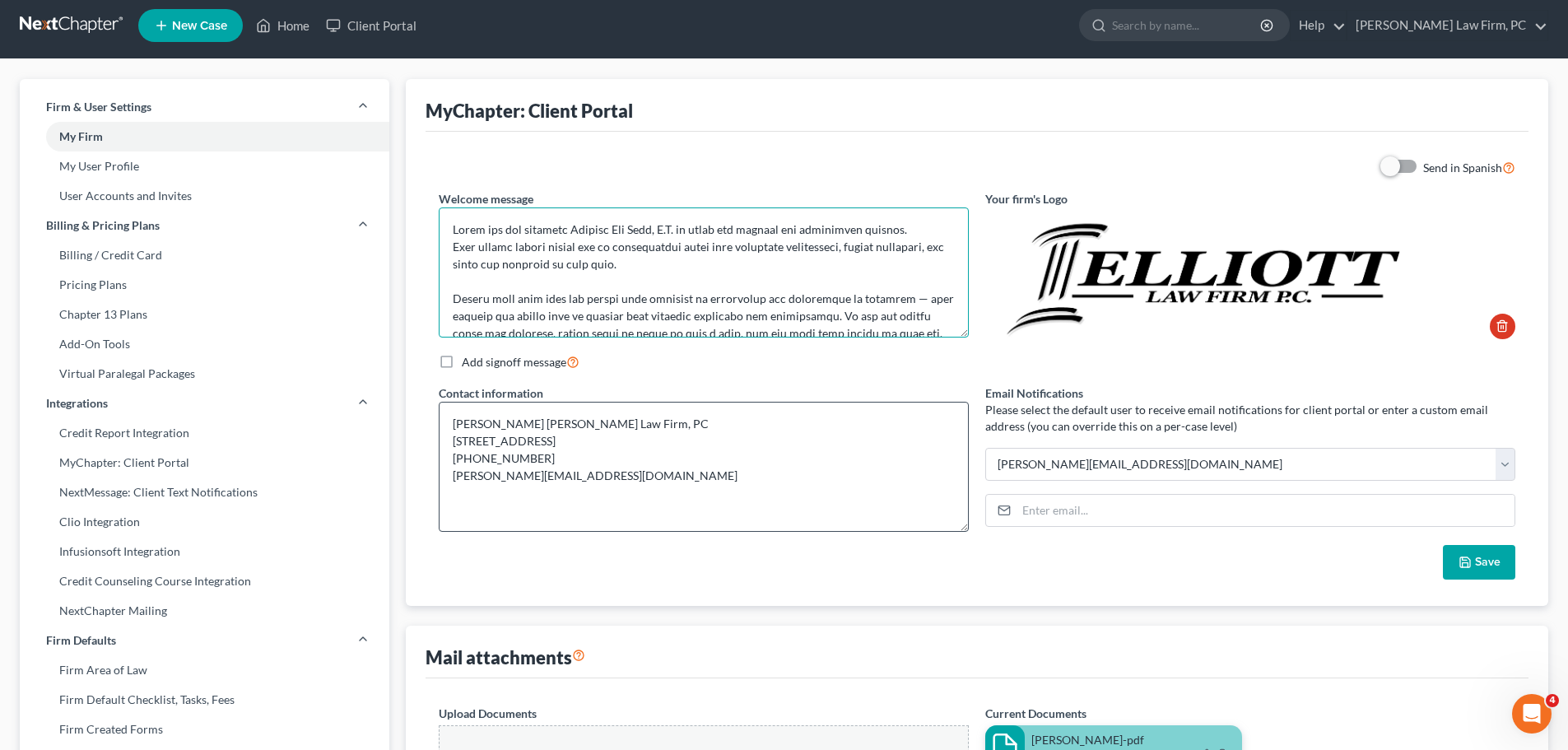
scroll to position [0, 0]
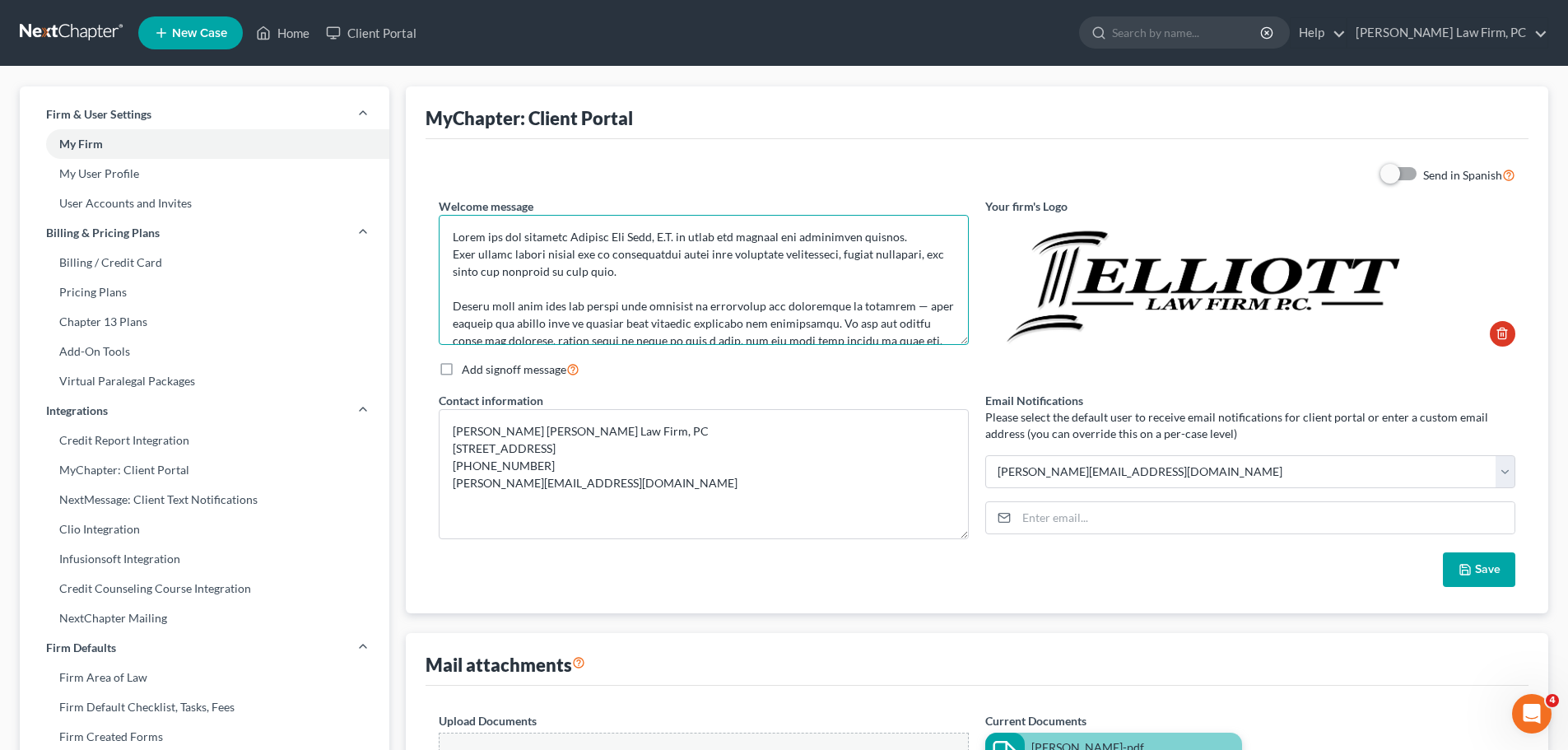
type textarea "Thank you for choosing Elliott Law Firm, P.C. to guide you through the bankrupt…"
click at [1464, 576] on button "Save" at bounding box center [1479, 569] width 72 height 35
click at [398, 37] on link "Client Portal" at bounding box center [372, 32] width 107 height 30
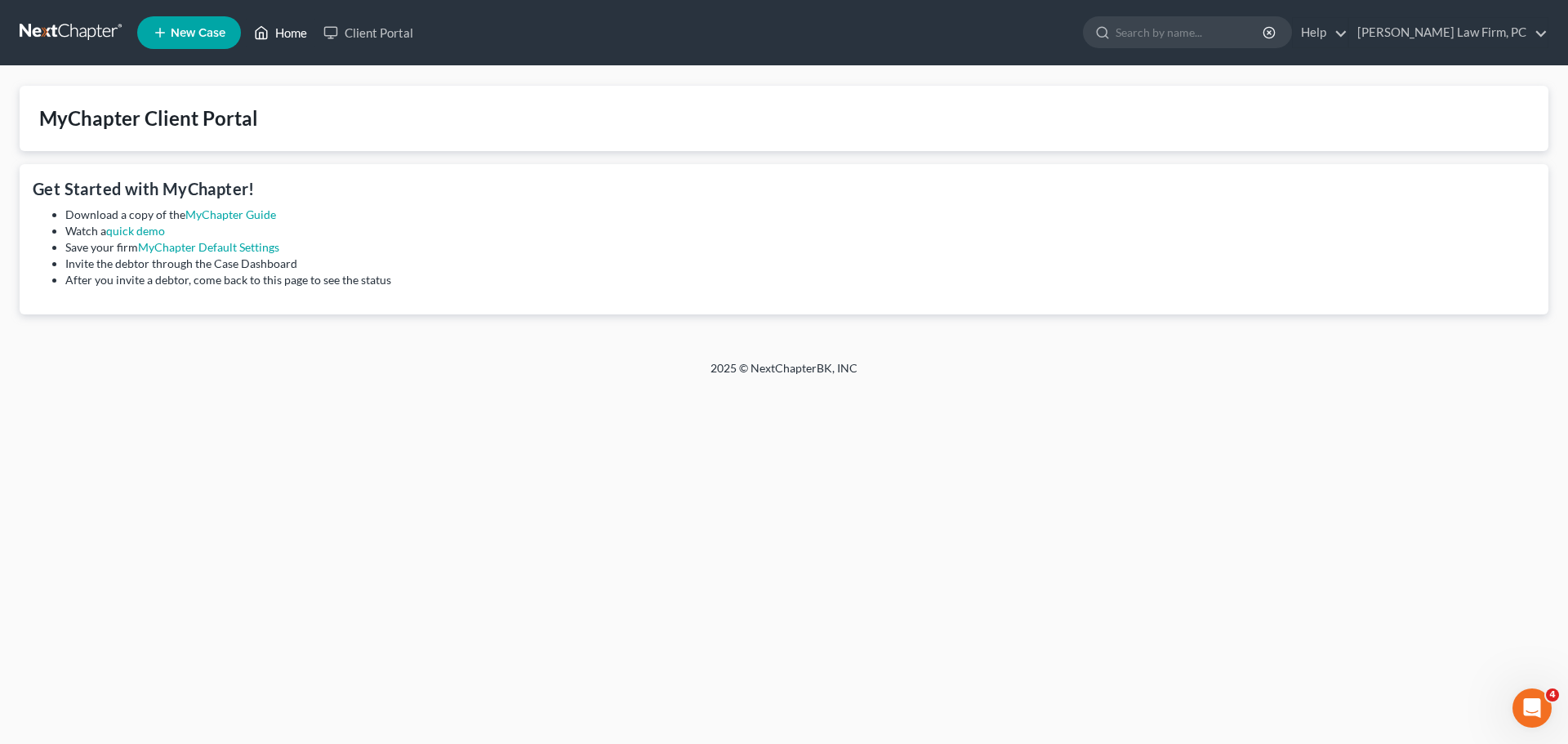
click at [284, 29] on link "Home" at bounding box center [280, 32] width 69 height 29
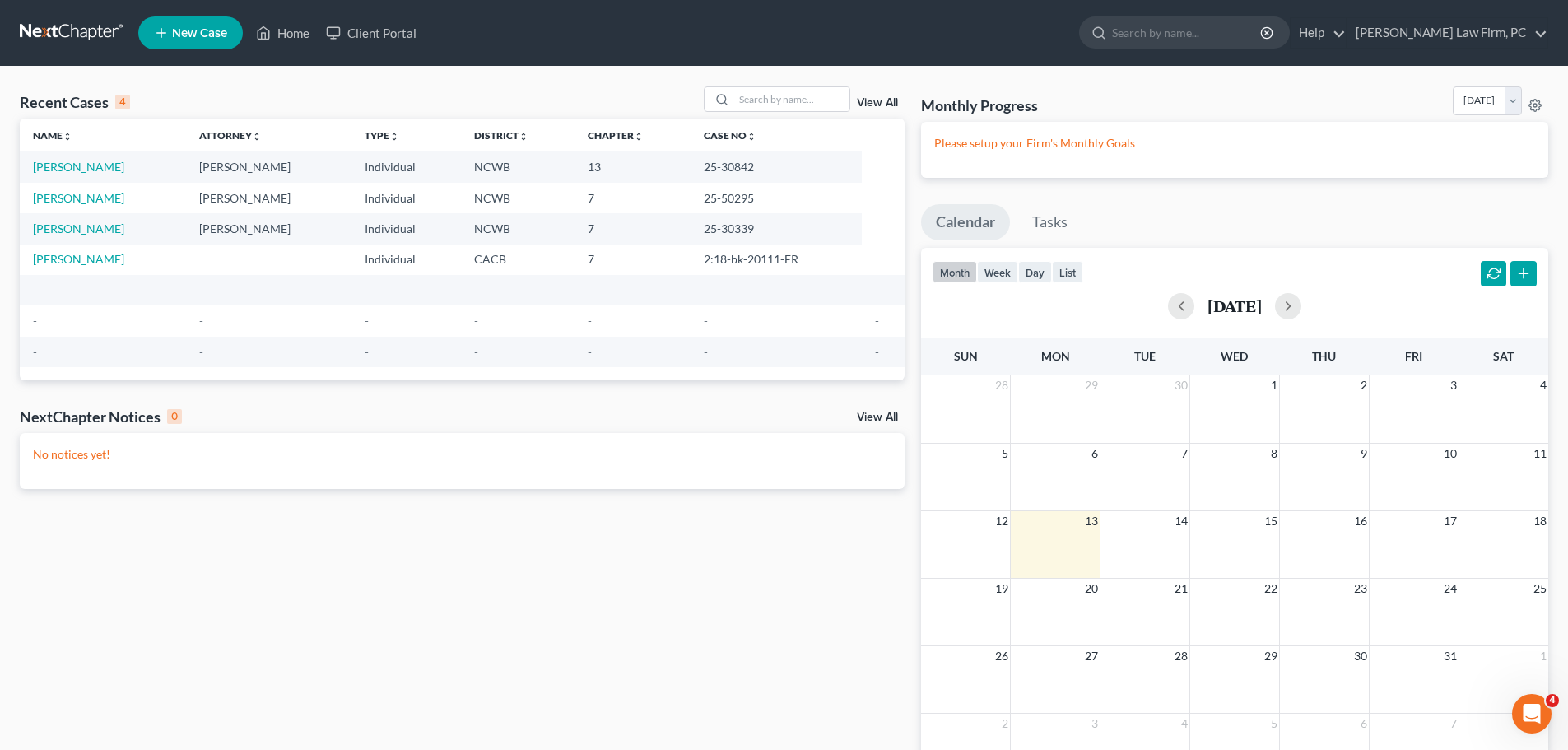
click at [96, 39] on link at bounding box center [72, 32] width 105 height 30
click at [288, 32] on link "Home" at bounding box center [283, 32] width 70 height 30
click at [214, 39] on span "New Case" at bounding box center [199, 33] width 55 height 13
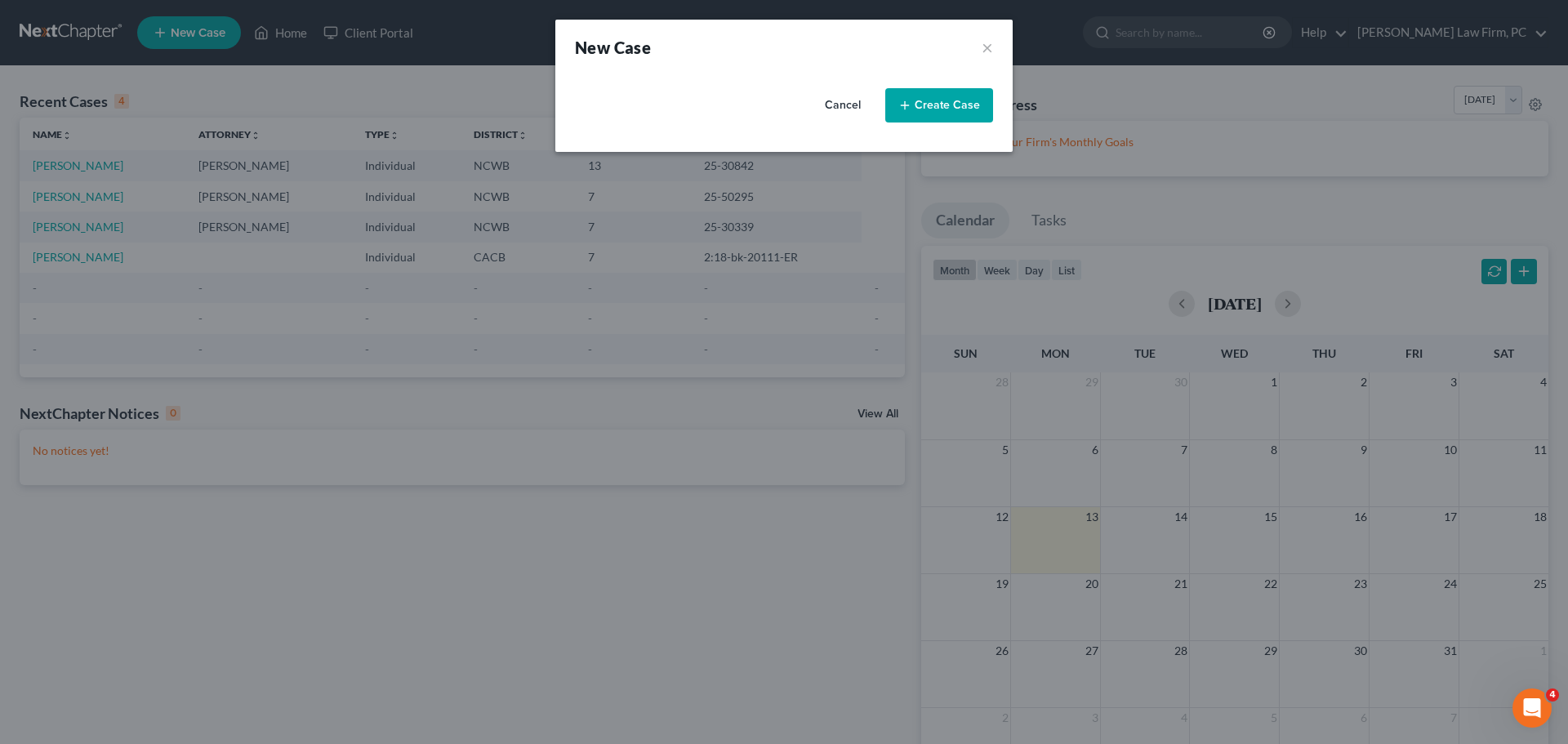
select select "59"
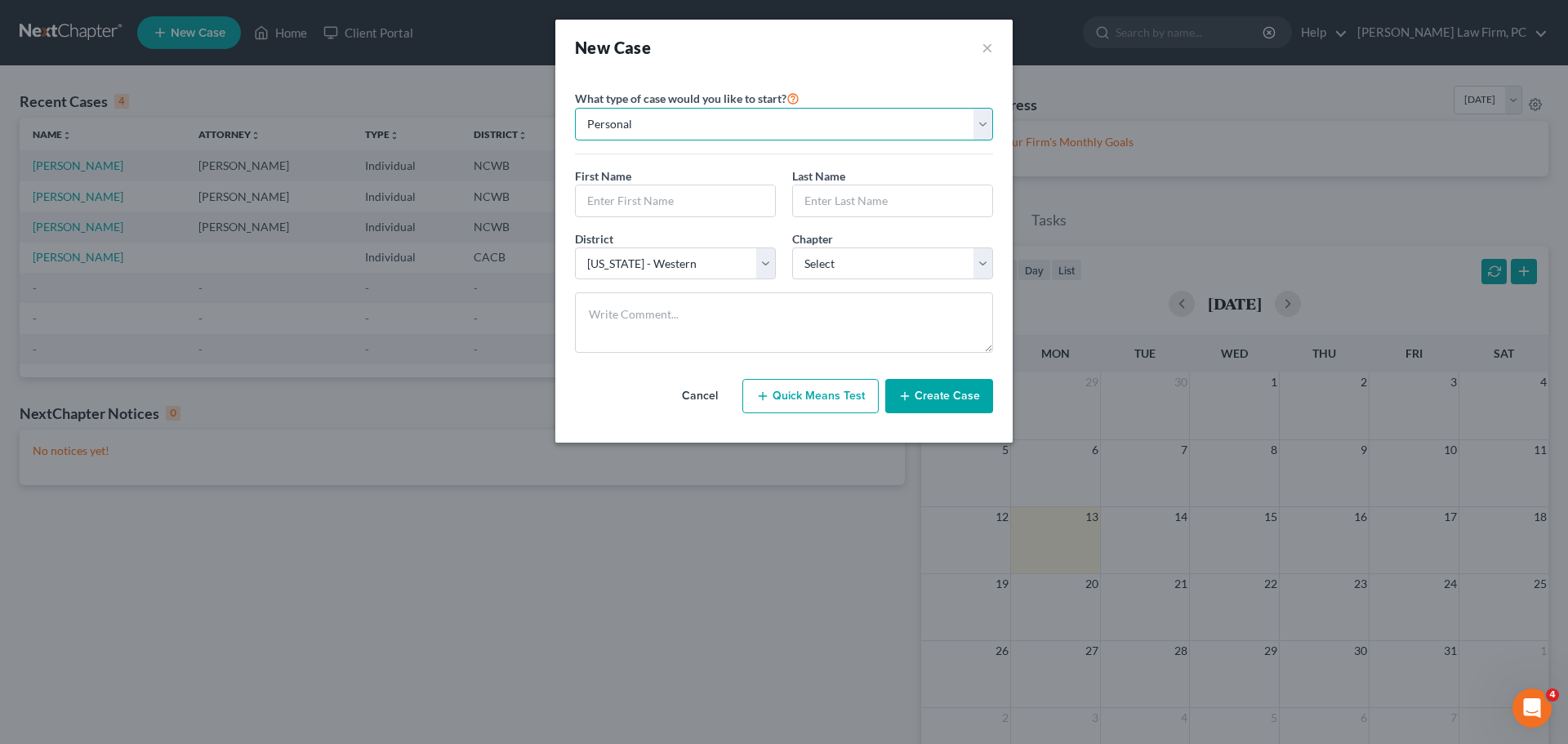
click at [755, 124] on select "Personal Business" at bounding box center [784, 124] width 418 height 33
click at [747, 134] on select "Personal Business" at bounding box center [784, 124] width 418 height 33
click at [724, 187] on input "text" at bounding box center [675, 200] width 199 height 31
type input "C"
click at [710, 399] on button "Cancel" at bounding box center [699, 396] width 72 height 33
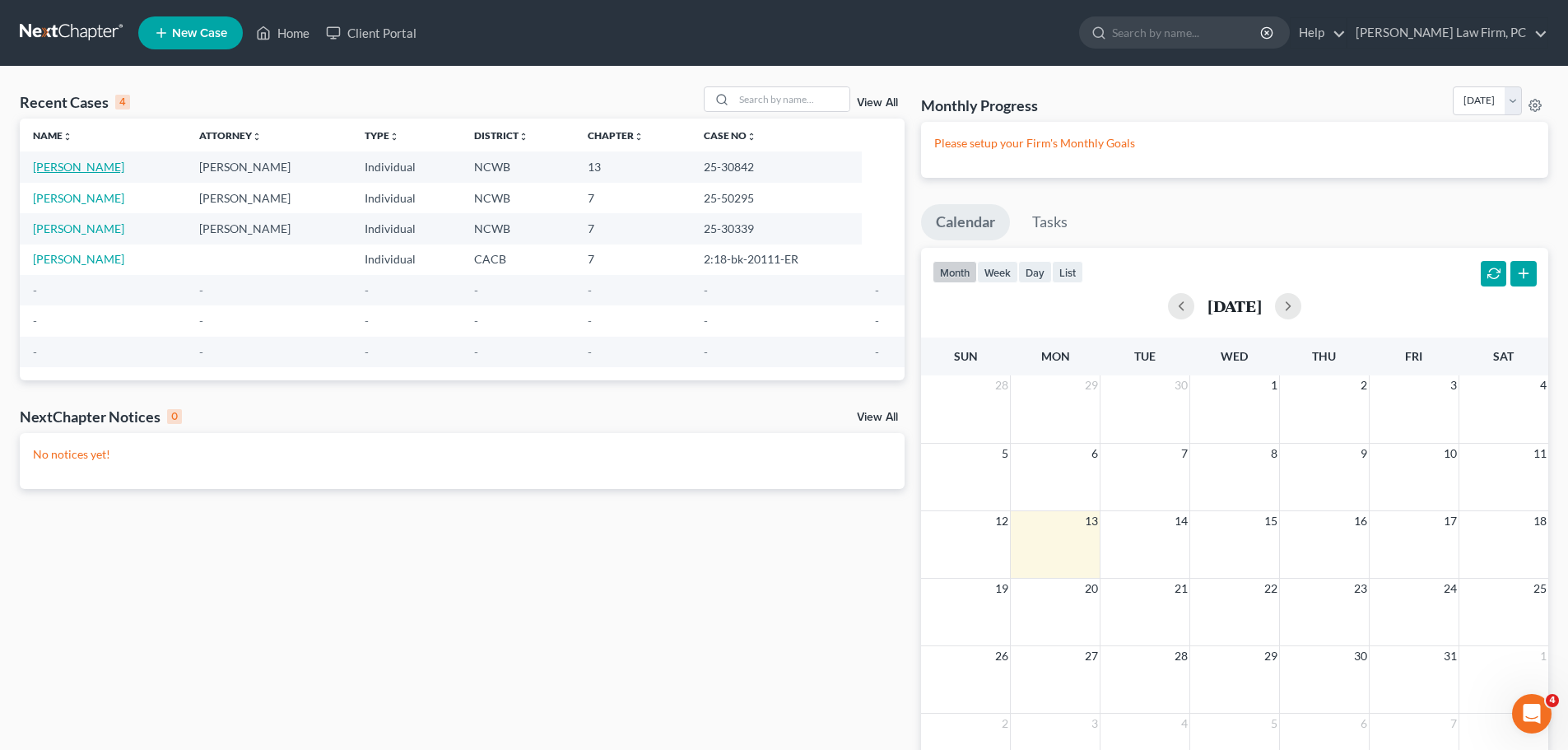
click at [89, 170] on link "[PERSON_NAME]" at bounding box center [79, 166] width 92 height 14
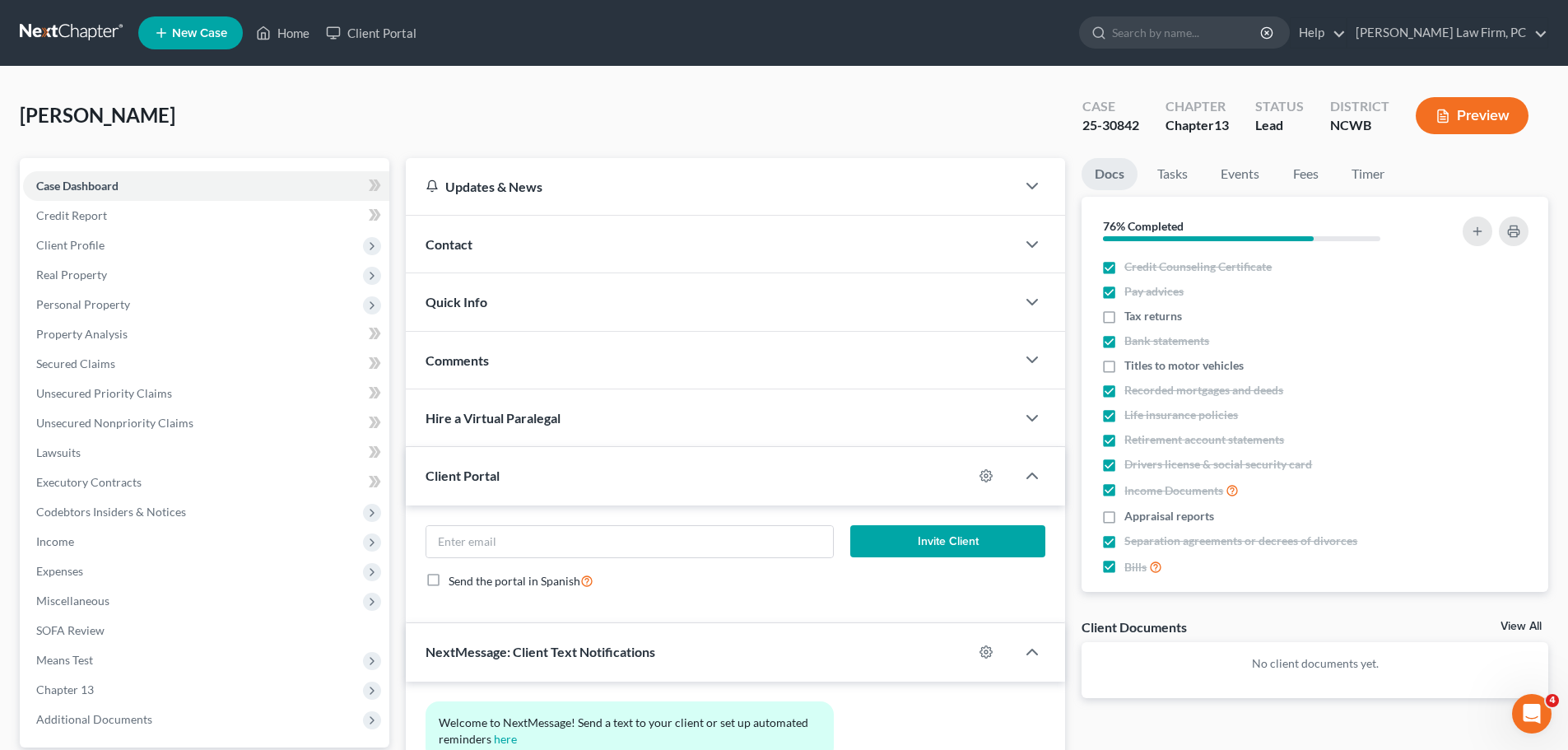
click at [213, 33] on span "New Case" at bounding box center [199, 33] width 55 height 13
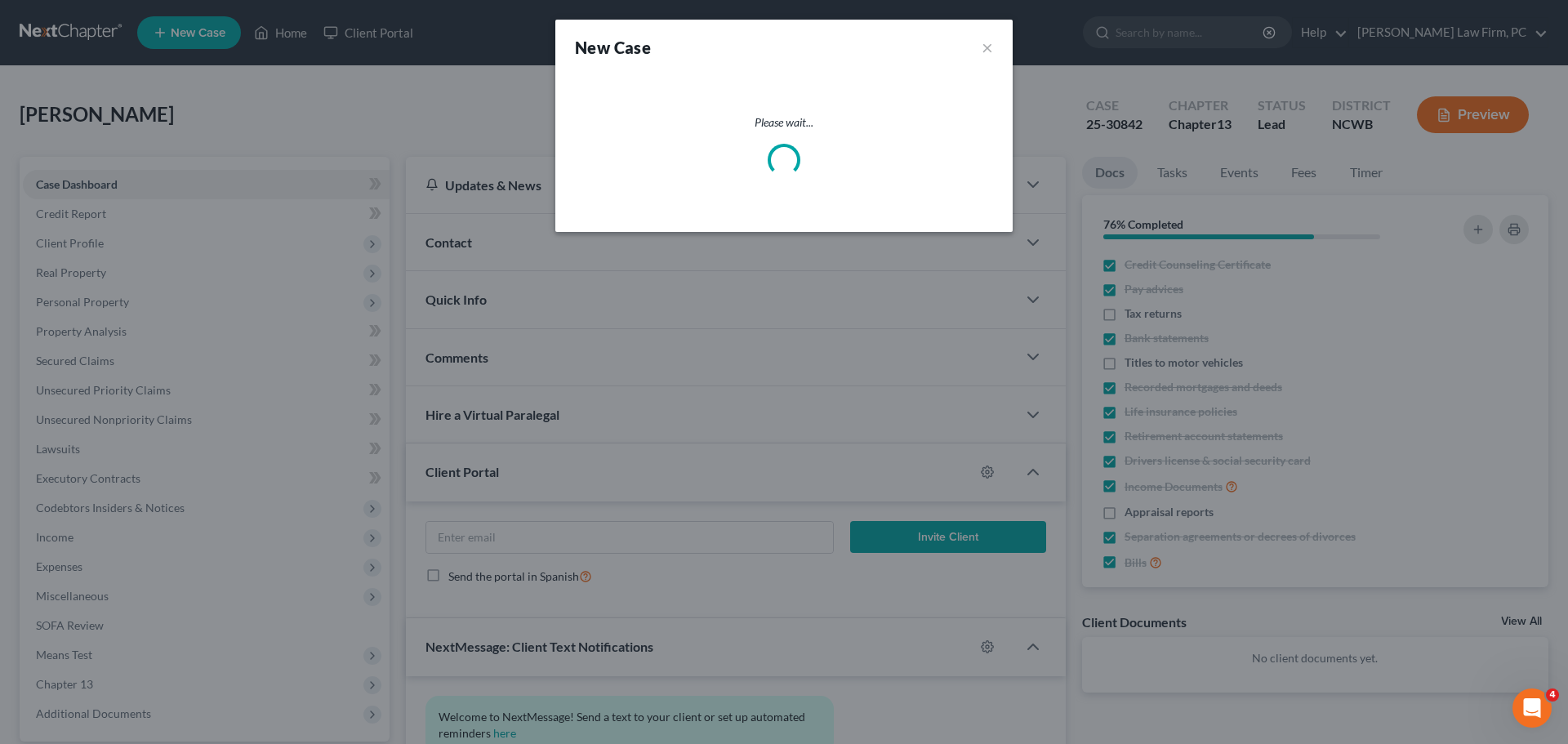
select select "59"
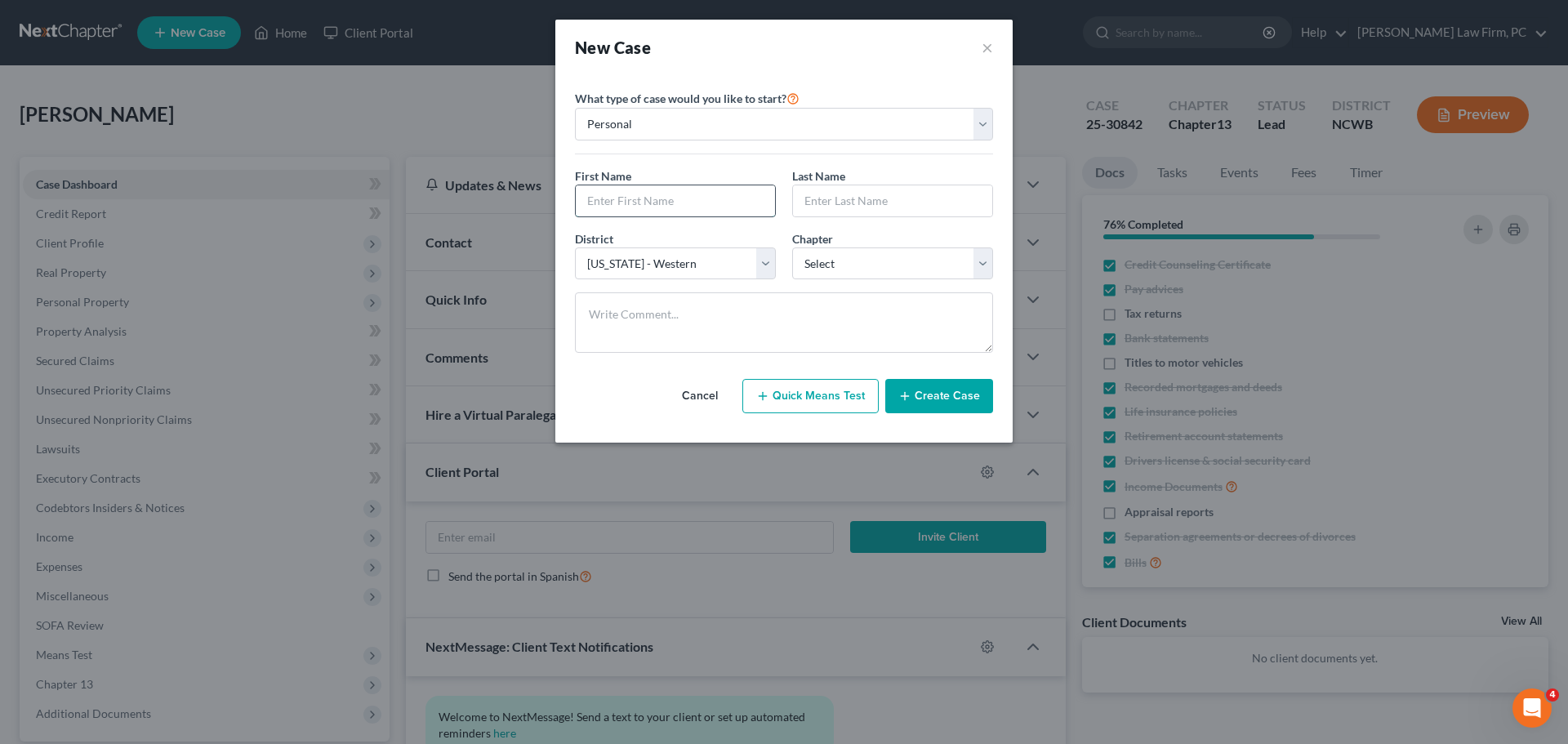
click at [641, 199] on input "text" at bounding box center [675, 200] width 199 height 31
type input "Calmon"
type input "Shulterbrandt"
click at [930, 385] on button "Create Case" at bounding box center [939, 396] width 108 height 35
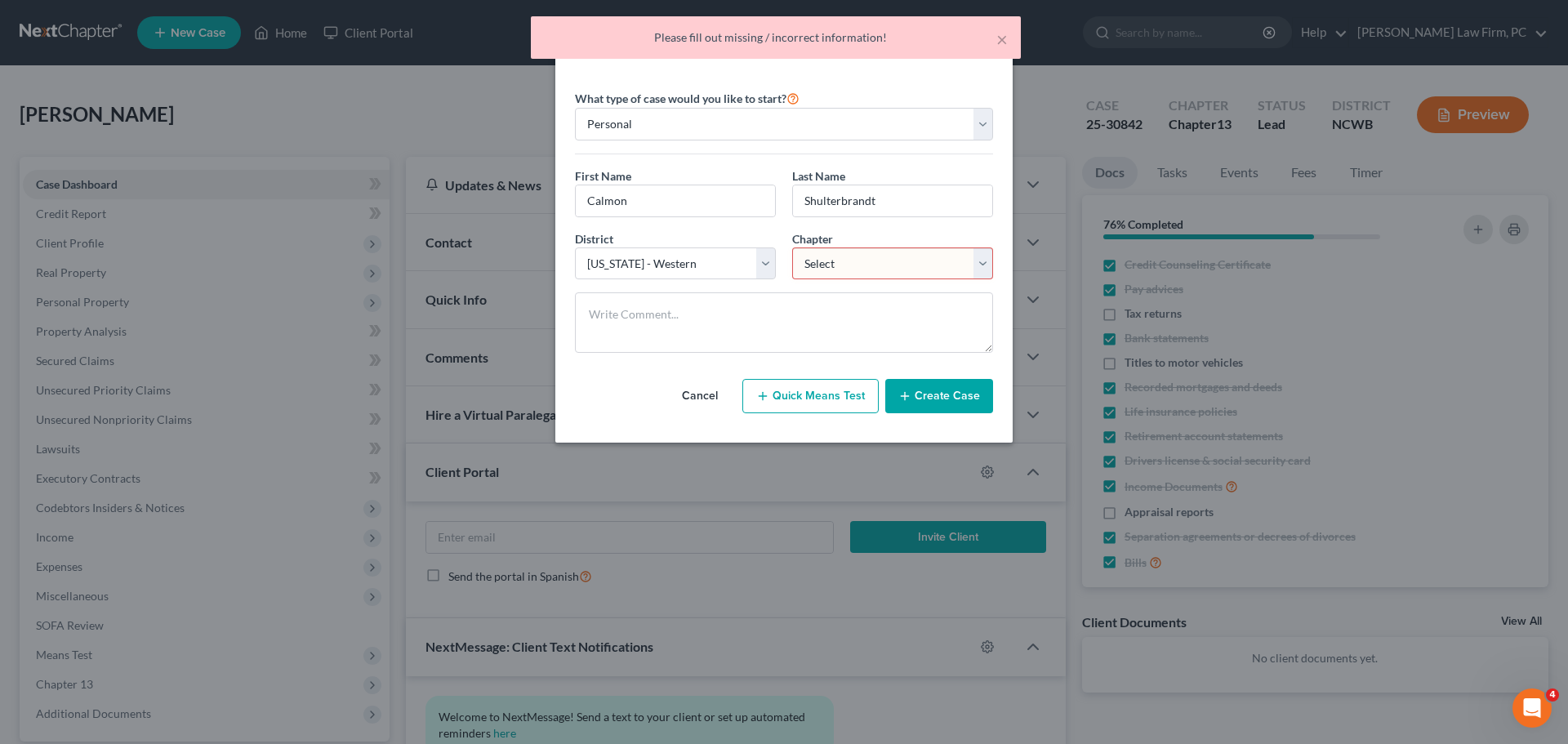
click at [977, 267] on select "Select 7 11 12 13" at bounding box center [892, 263] width 201 height 33
click at [792, 247] on select "Select 7 11 12 13" at bounding box center [892, 263] width 201 height 33
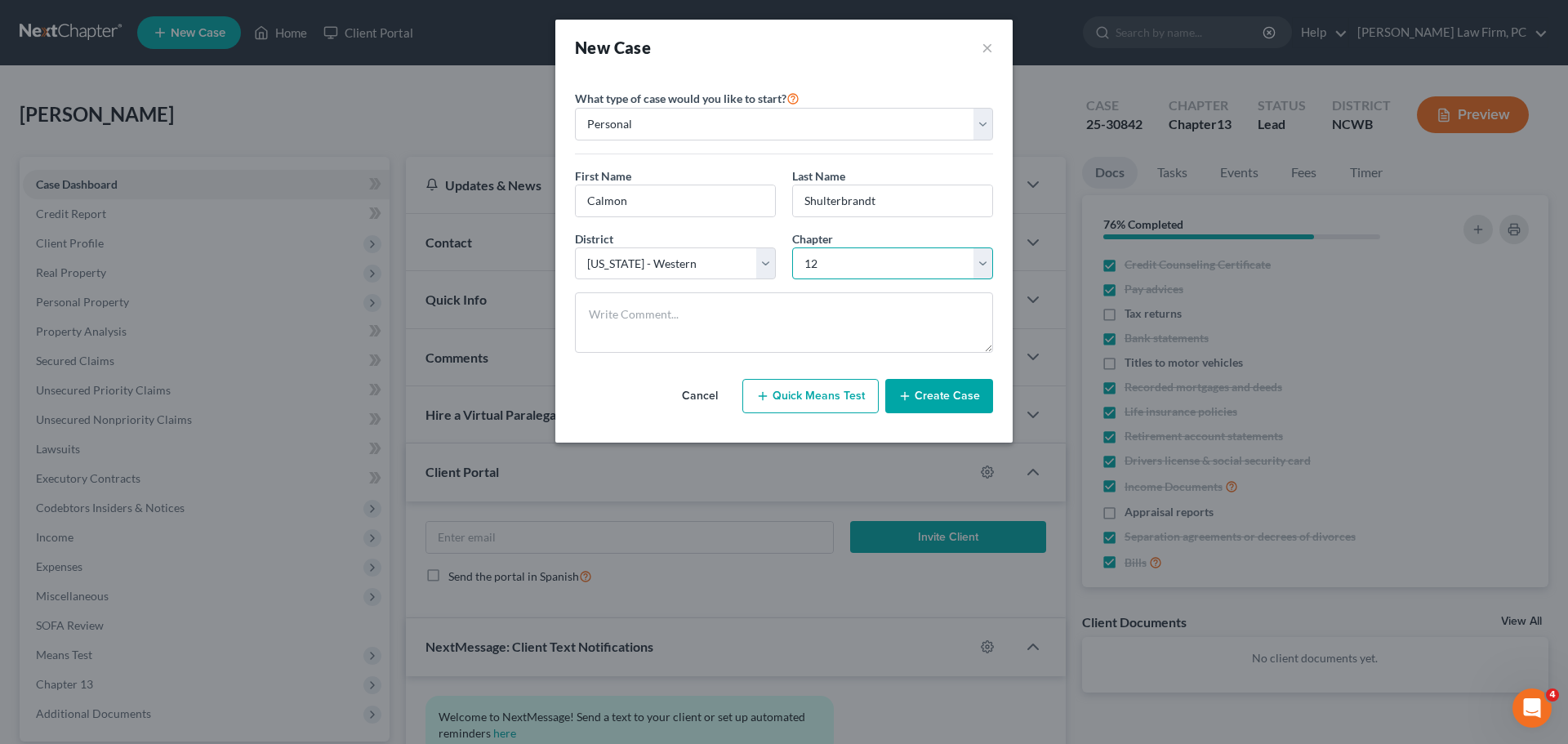
click at [984, 262] on select "Select 7 11 12 13" at bounding box center [892, 263] width 201 height 33
select select "3"
click at [792, 247] on select "Select 7 11 12 13" at bounding box center [892, 263] width 201 height 33
click at [931, 393] on button "Create Case" at bounding box center [939, 396] width 108 height 35
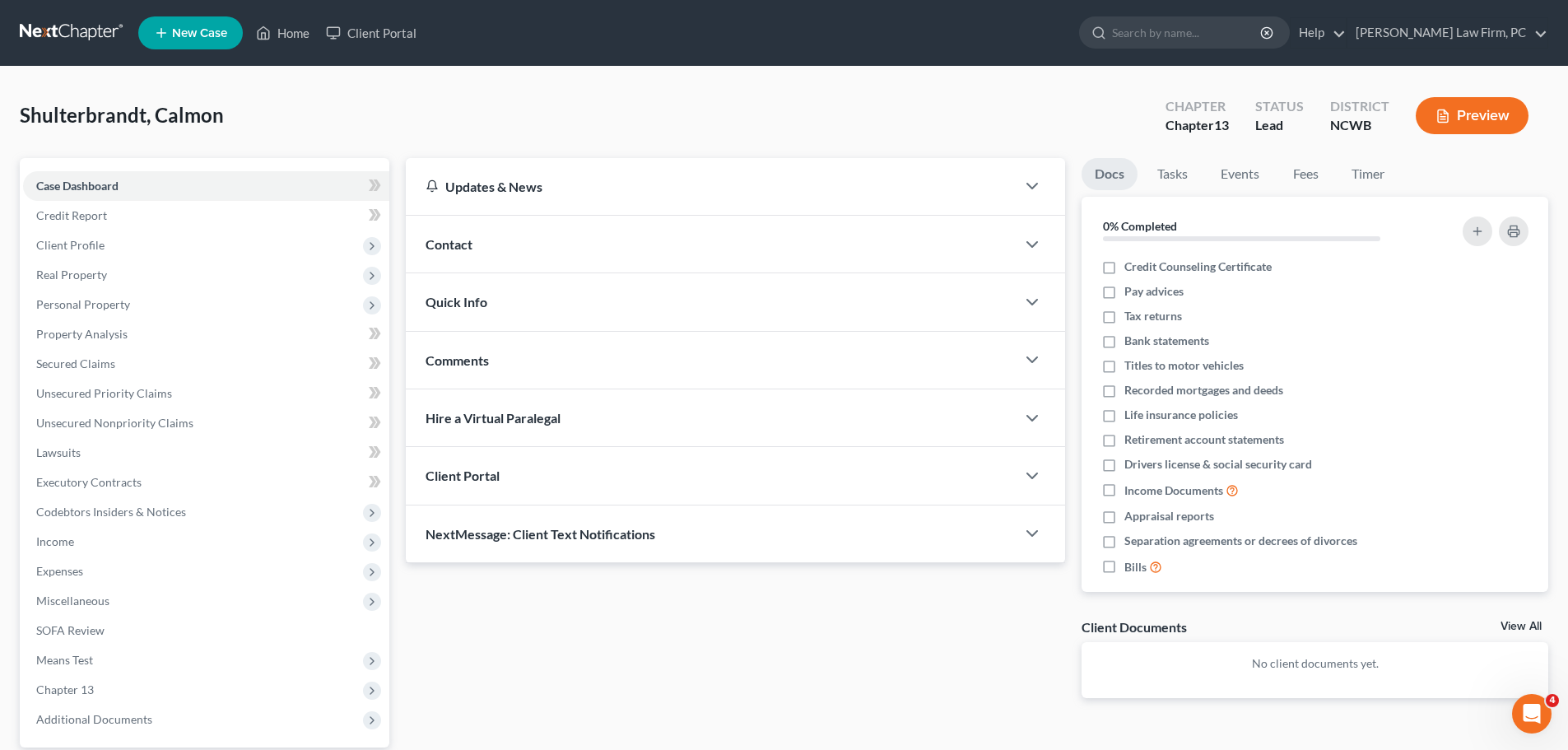
click at [906, 457] on div "Client Portal" at bounding box center [710, 475] width 610 height 57
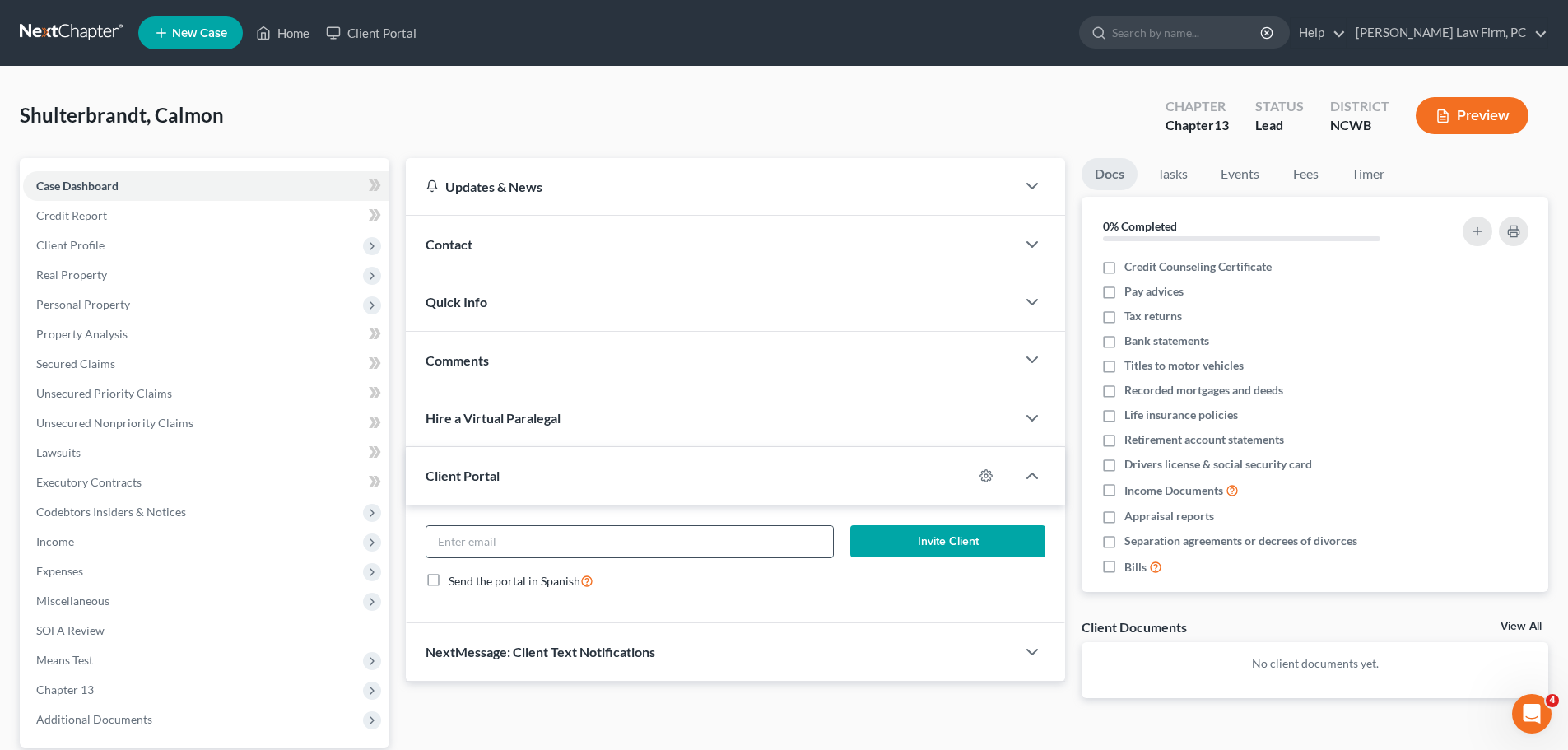
click at [714, 538] on input "email" at bounding box center [630, 541] width 406 height 31
type input "[EMAIL_ADDRESS][DOMAIN_NAME]"
click at [908, 545] on button "Invite Client" at bounding box center [948, 541] width 196 height 33
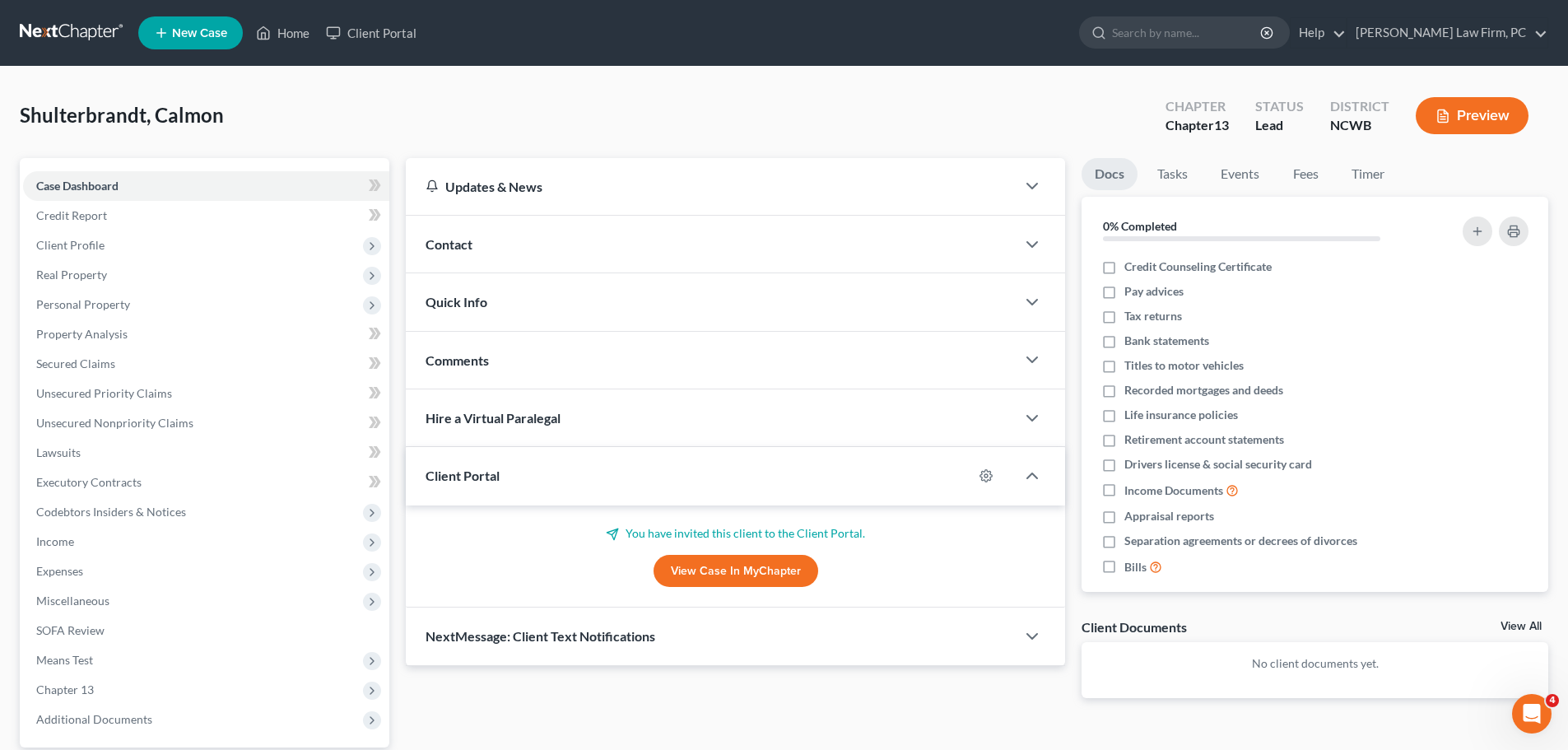
click at [1011, 641] on div "NextMessage: Client Text Notifications" at bounding box center [710, 635] width 610 height 57
